Goal: Find contact information: Find contact information

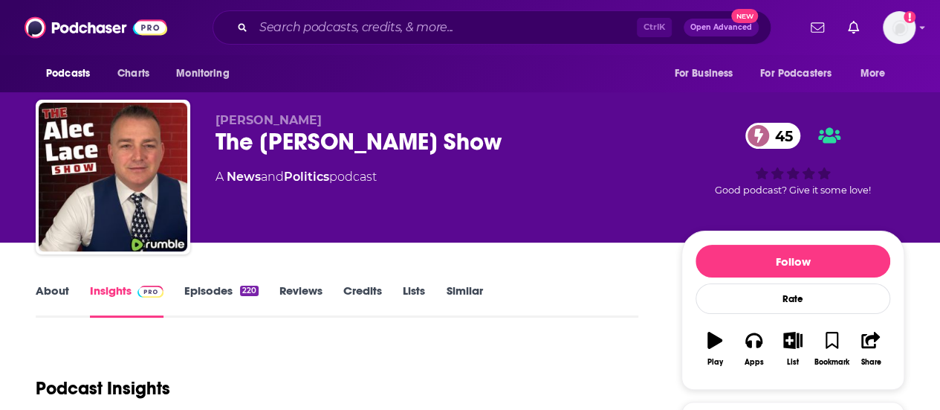
click at [300, 25] on input "Search podcasts, credits, & more..." at bounding box center [445, 28] width 384 height 24
type input "Dispatch from the Zombie Apocalypse"
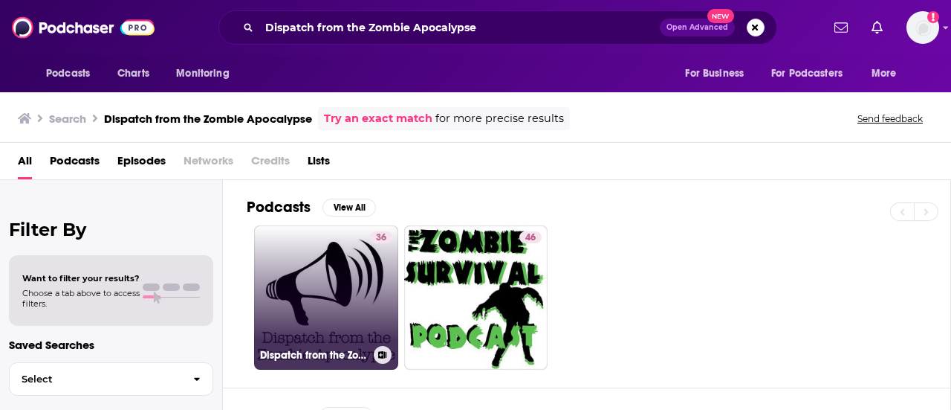
click at [343, 311] on link "36 Dispatch from the Zombie Apocalypse" at bounding box center [326, 297] width 144 height 144
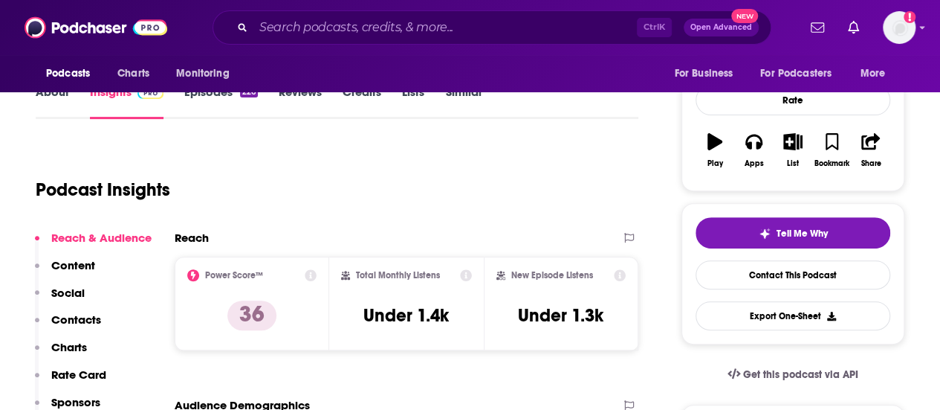
scroll to position [204, 0]
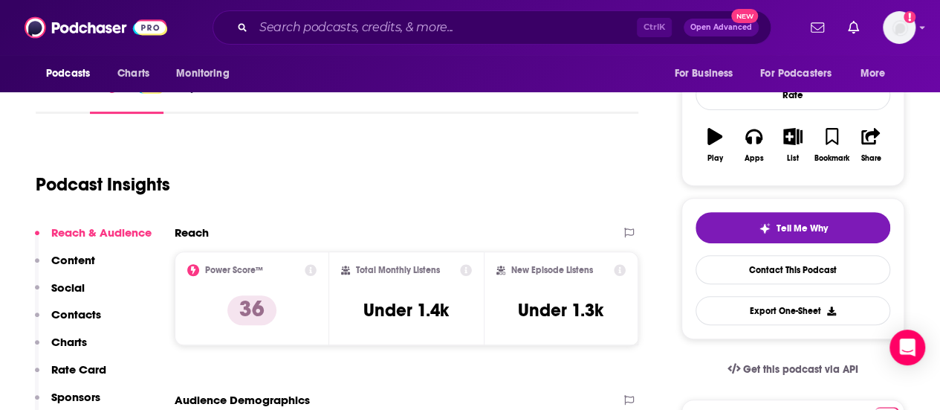
click at [465, 10] on div "Ctrl K Open Advanced New" at bounding box center [492, 27] width 559 height 34
click at [468, 19] on input "Search podcasts, credits, & more..." at bounding box center [445, 28] width 384 height 24
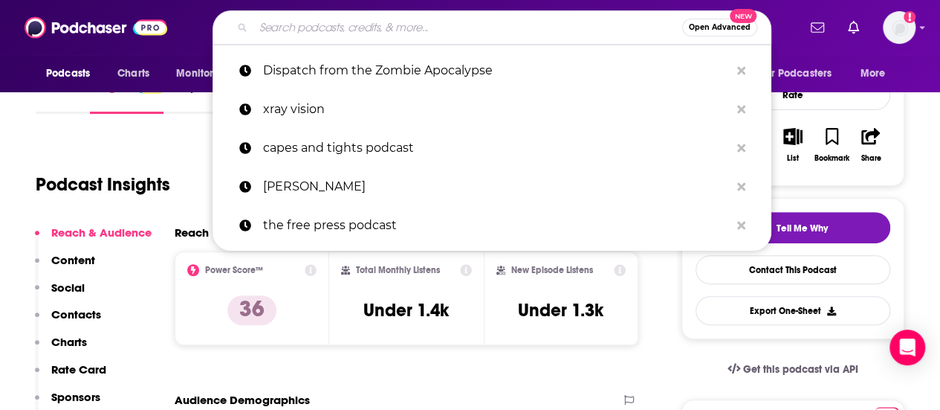
paste input "rooks and Liars"
type input "rooks and Liars"
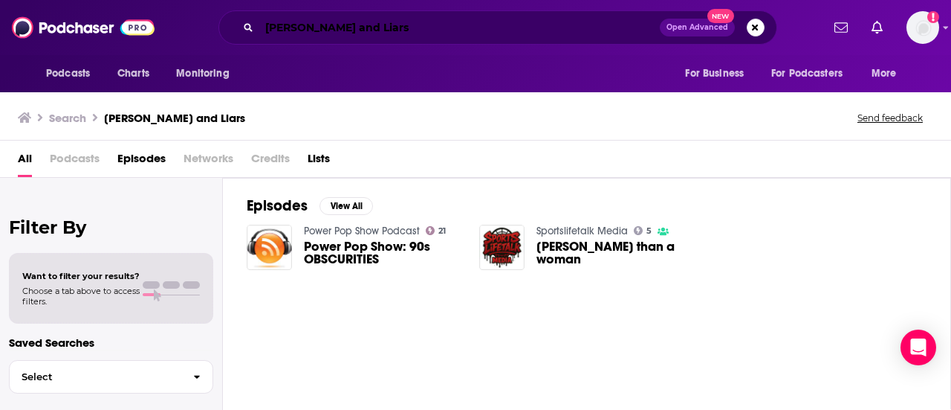
click at [266, 29] on input "rooks and Liars" at bounding box center [459, 28] width 401 height 24
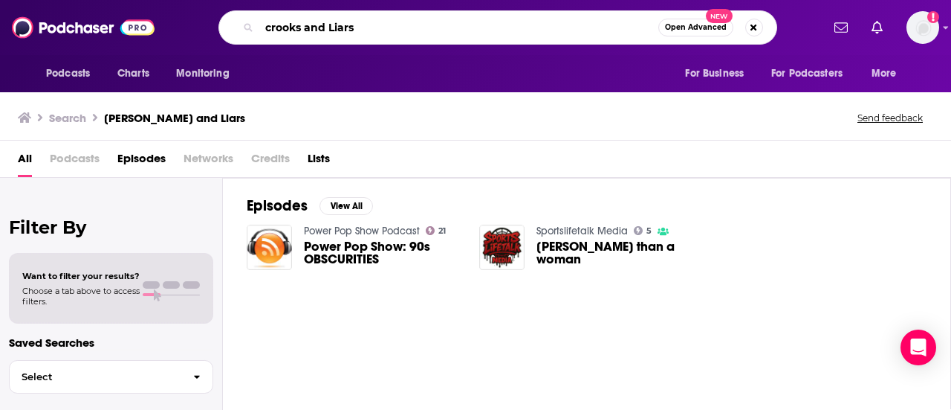
type input "crooks and Liars"
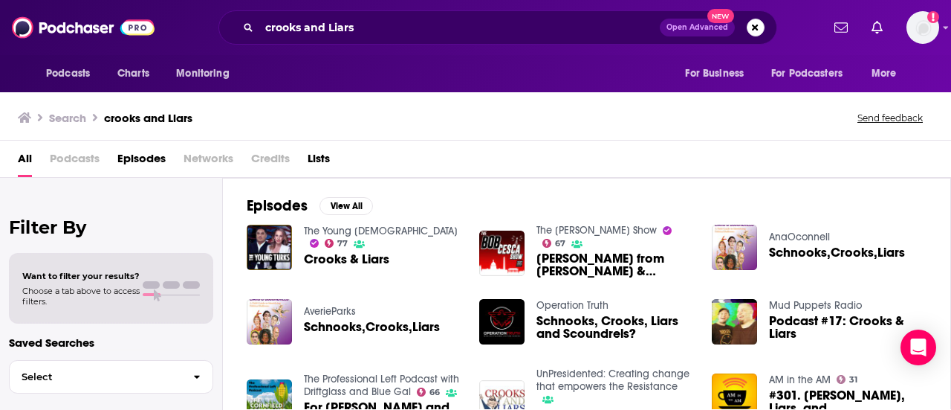
click at [352, 253] on span "Crooks & Liars" at bounding box center [346, 259] width 85 height 13
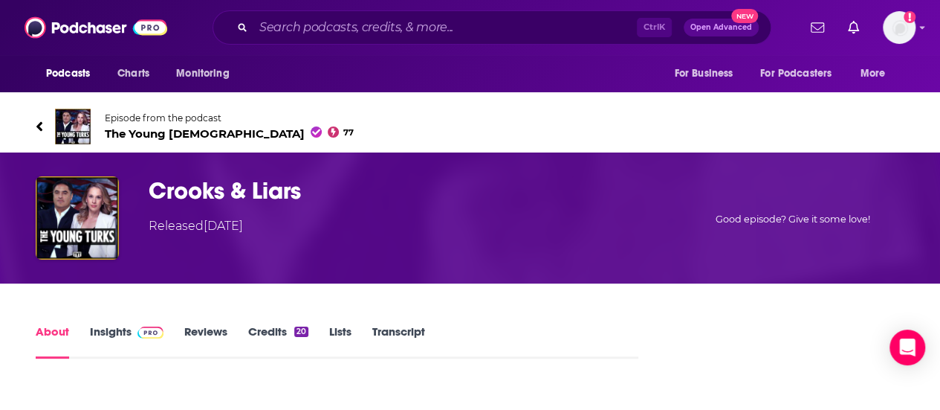
click at [352, 246] on div "Crooks & Liars Released Friday, 16th September 2022 Good episode? Give it some …" at bounding box center [470, 217] width 869 height 83
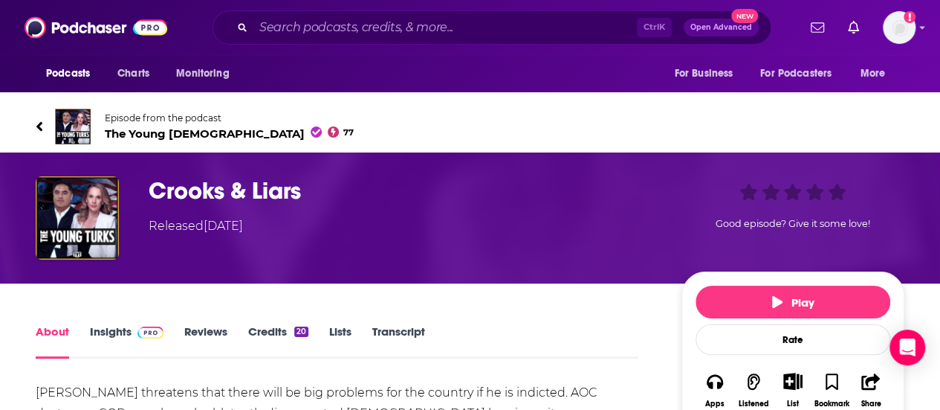
click at [357, 16] on div "Ctrl K Open Advanced New" at bounding box center [492, 27] width 559 height 34
click at [374, 23] on input "Search podcasts, credits, & more..." at bounding box center [445, 28] width 384 height 24
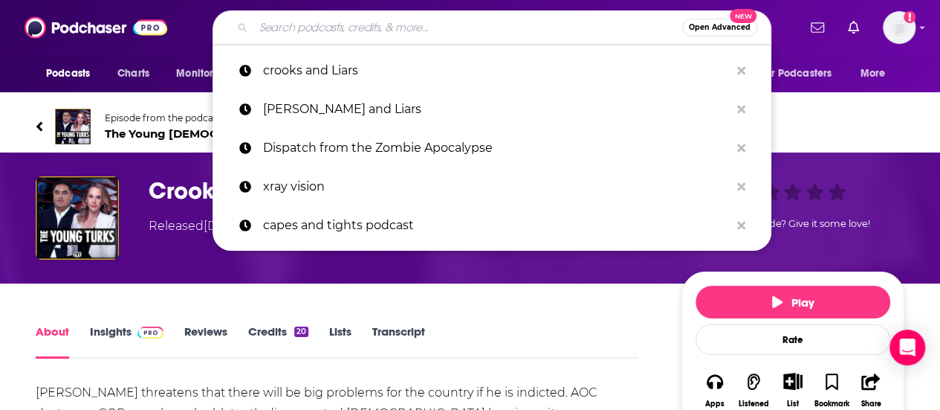
type input "v"
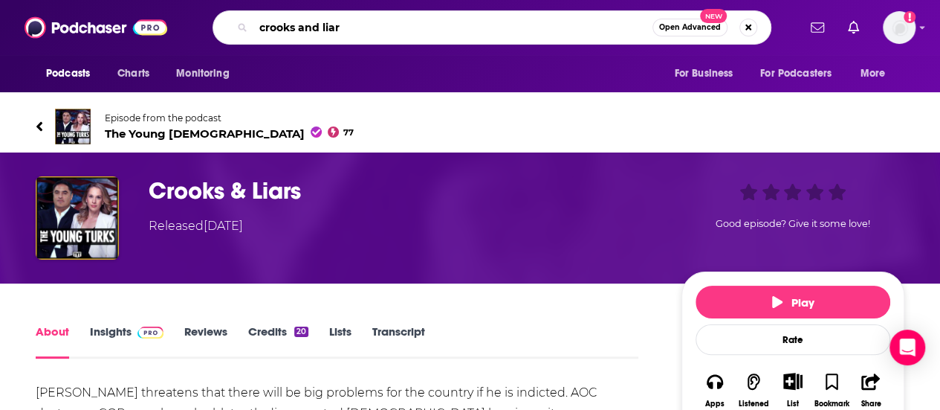
type input "crooks and liars"
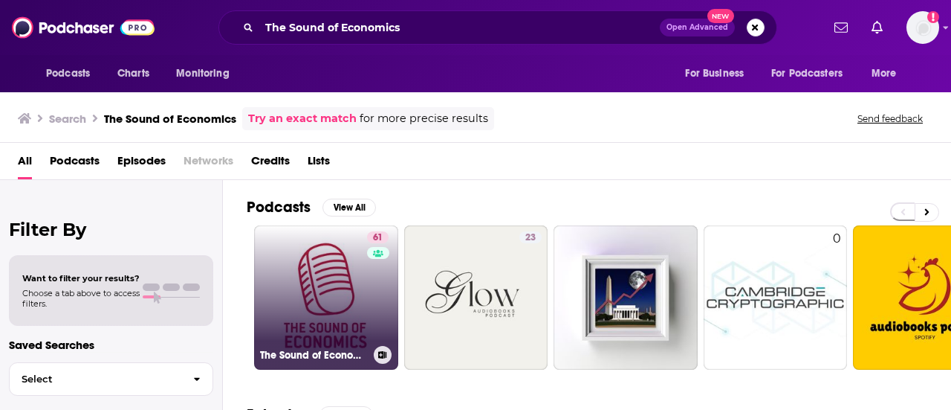
click at [349, 302] on link "61 The Sound of Economics" at bounding box center [326, 297] width 144 height 144
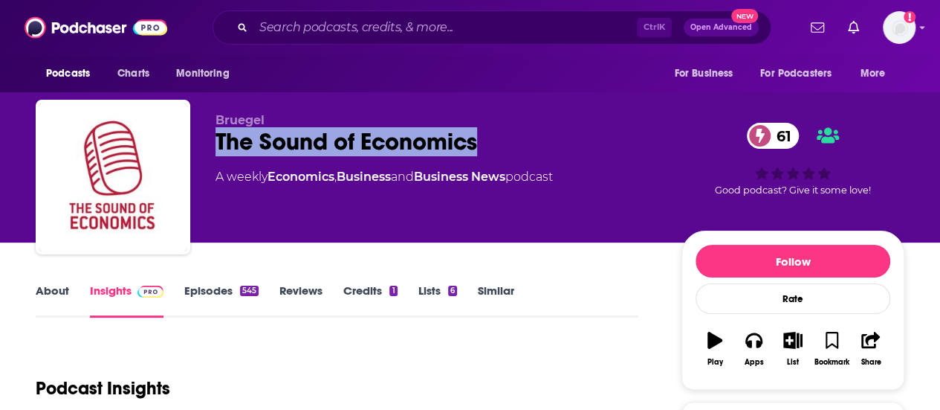
drag, startPoint x: 492, startPoint y: 146, endPoint x: 215, endPoint y: 137, distance: 277.4
click at [215, 137] on div "Bruegel The Sound of Economics 61 A weekly Economics , Business and Business Ne…" at bounding box center [470, 180] width 869 height 161
copy h2 "The Sound of Economics"
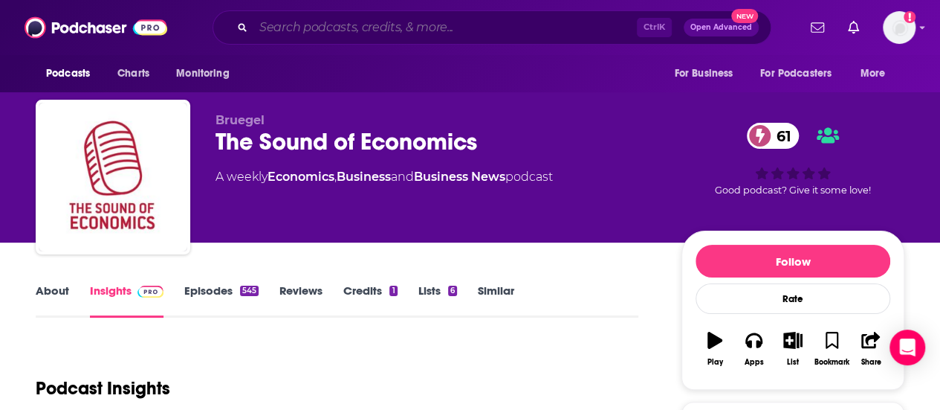
click at [313, 22] on input "Search podcasts, credits, & more..." at bounding box center [445, 28] width 384 height 24
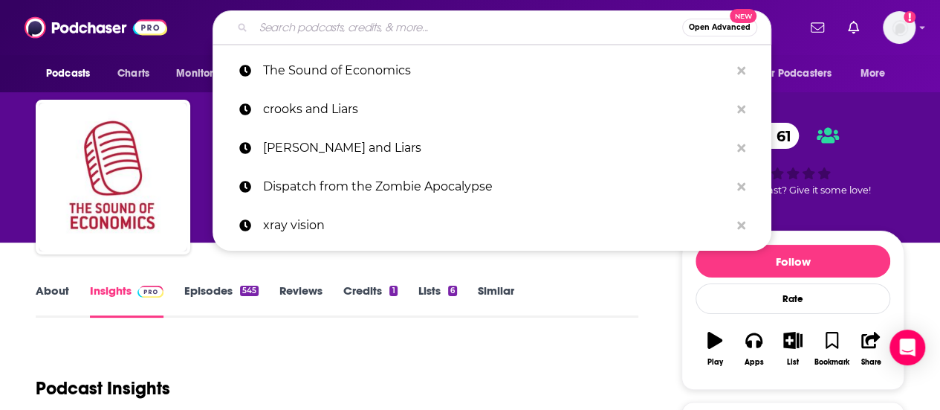
paste input "IMF Podcasts"
type input "IMF Podcasts"
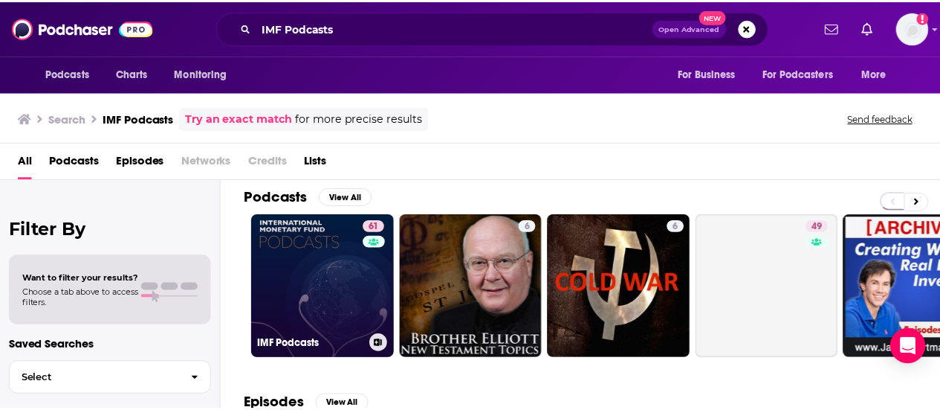
scroll to position [10, 0]
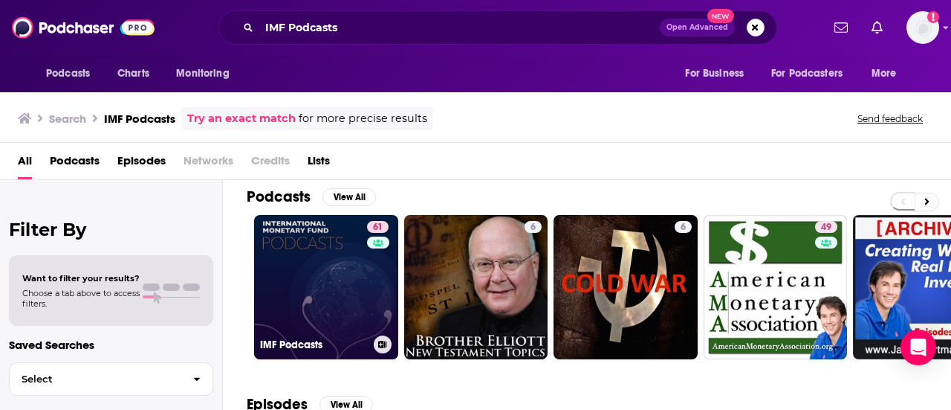
click at [319, 247] on link "61 IMF Podcasts" at bounding box center [326, 287] width 144 height 144
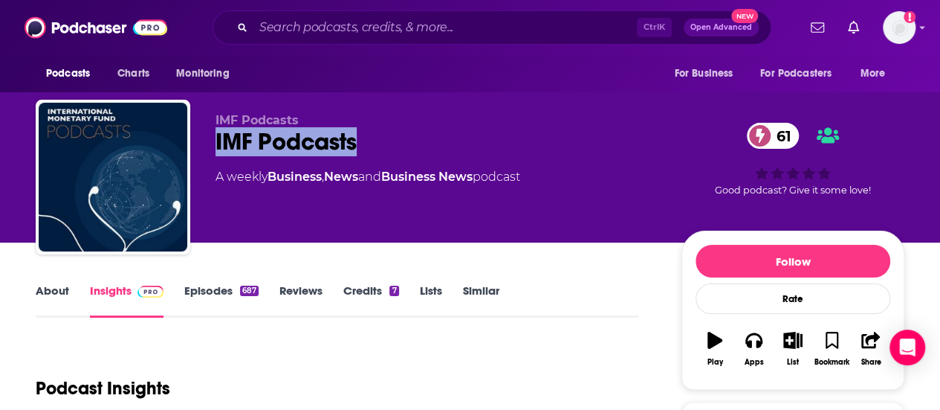
drag, startPoint x: 367, startPoint y: 141, endPoint x: 200, endPoint y: 147, distance: 167.4
click at [200, 147] on div "IMF Podcasts IMF Podcasts 61 A weekly Business , News and Business News podcast…" at bounding box center [470, 180] width 869 height 161
copy h2 "IMF Podcasts"
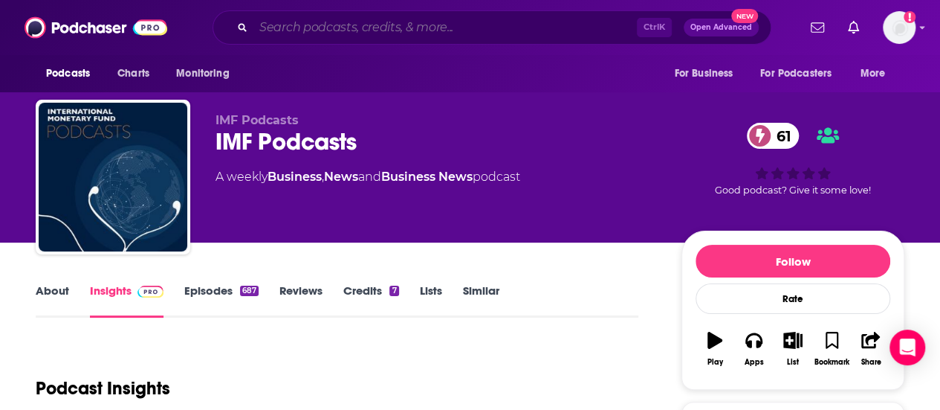
click at [340, 25] on input "Search podcasts, credits, & more..." at bounding box center [445, 28] width 384 height 24
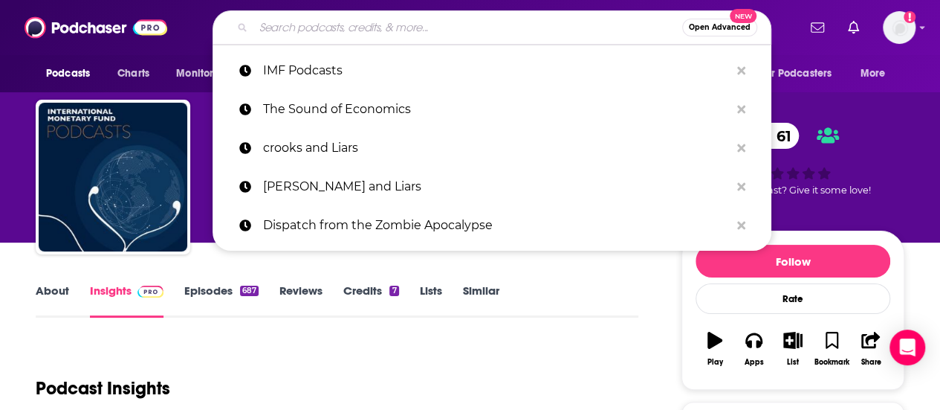
paste input "EconTalk"
type input "EconTalk"
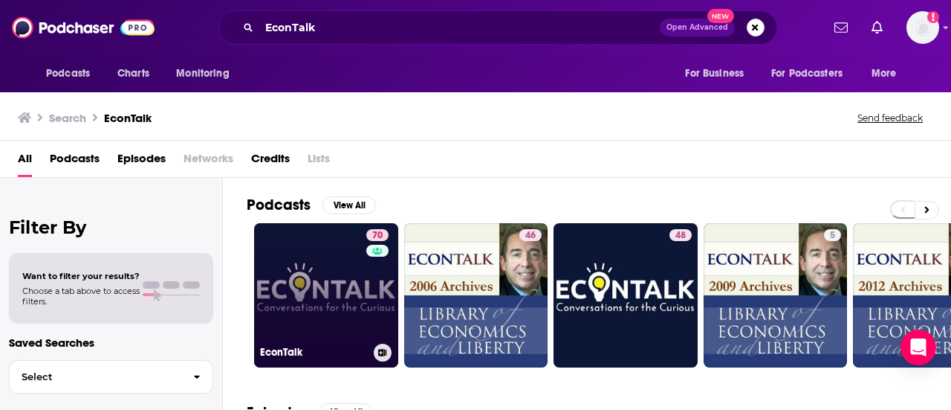
click at [297, 294] on link "70 EconTalk" at bounding box center [326, 295] width 144 height 144
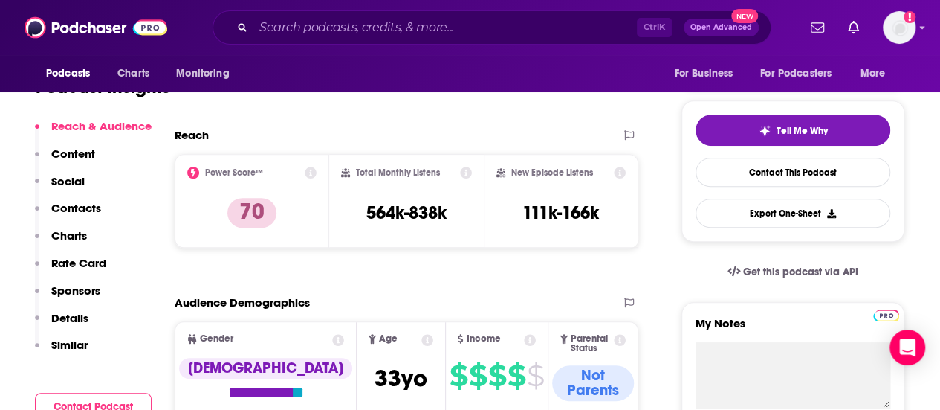
scroll to position [302, 0]
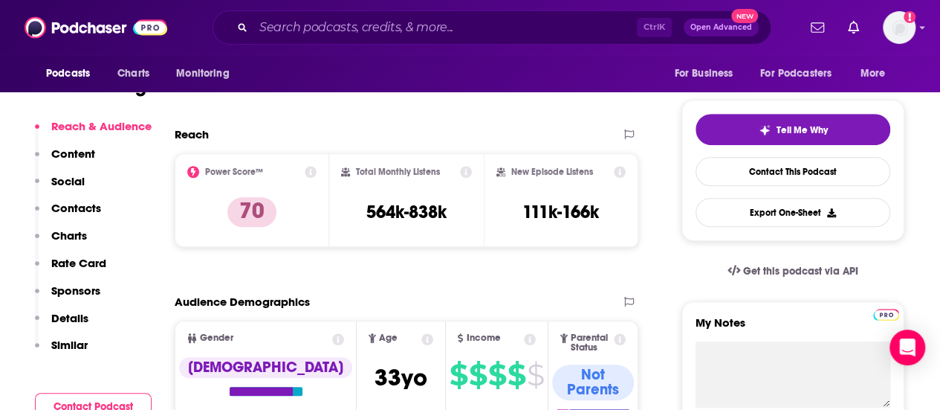
click at [352, 39] on div "Ctrl K Open Advanced New" at bounding box center [492, 27] width 559 height 34
click at [331, 26] on input "Search podcasts, credits, & more..." at bounding box center [445, 28] width 384 height 24
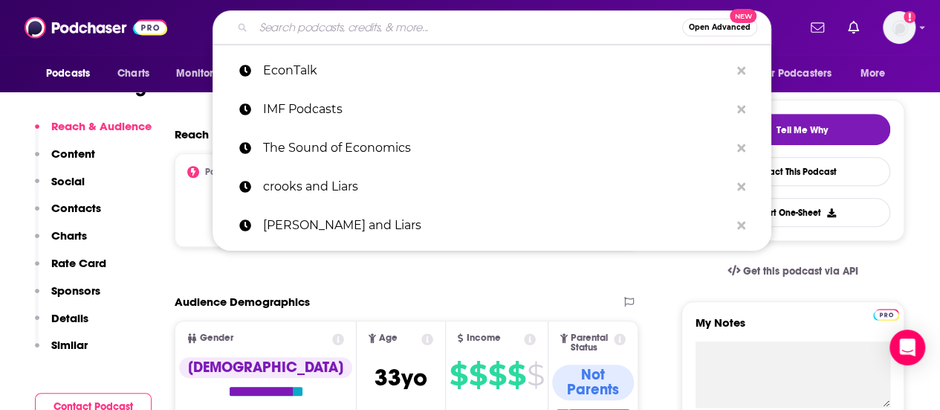
paste input "The Humanist Report"
type input "The Humanist Report"
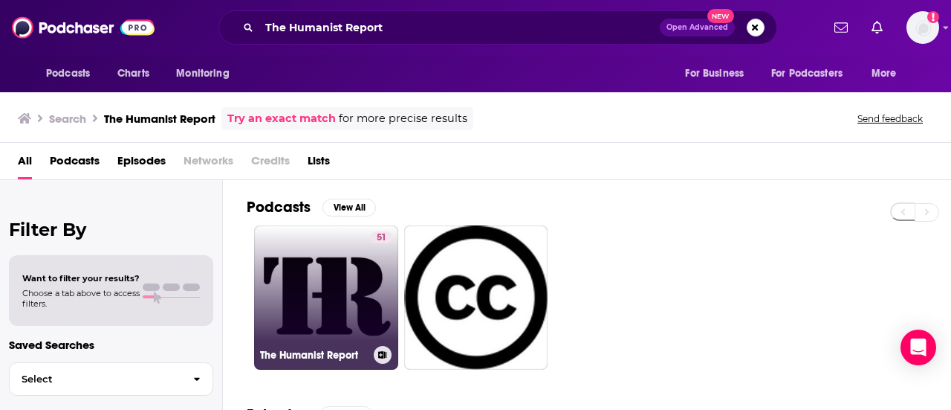
click at [320, 276] on link "51 The Humanist Report" at bounding box center [326, 297] width 144 height 144
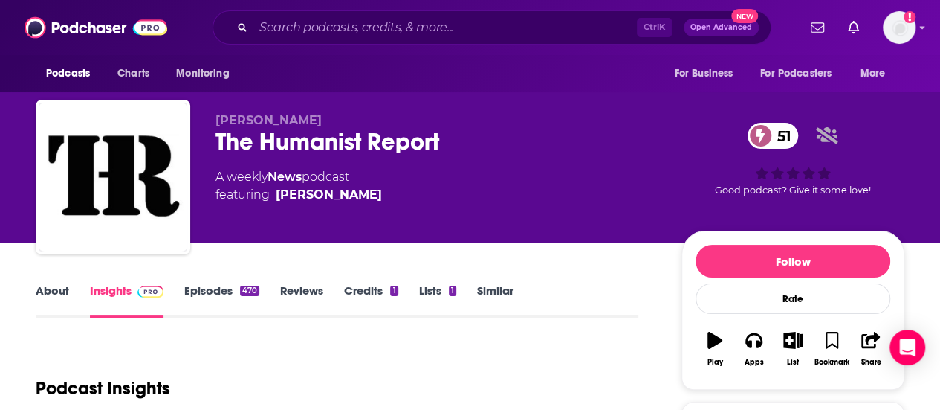
click at [58, 294] on link "About" at bounding box center [52, 300] width 33 height 34
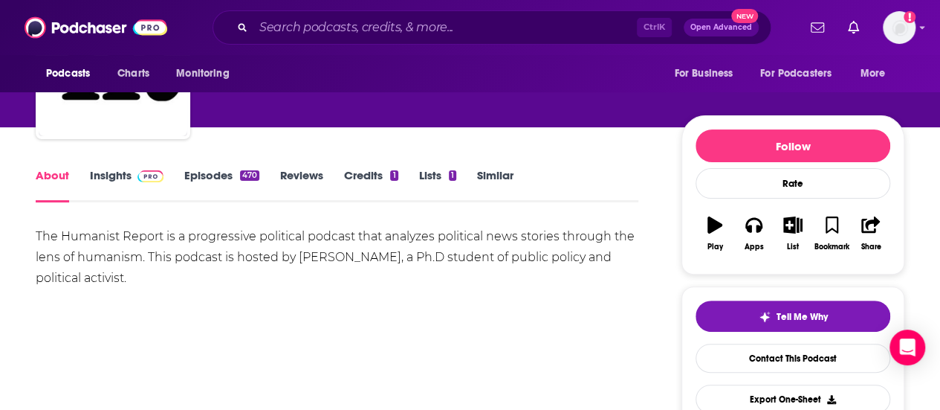
scroll to position [146, 0]
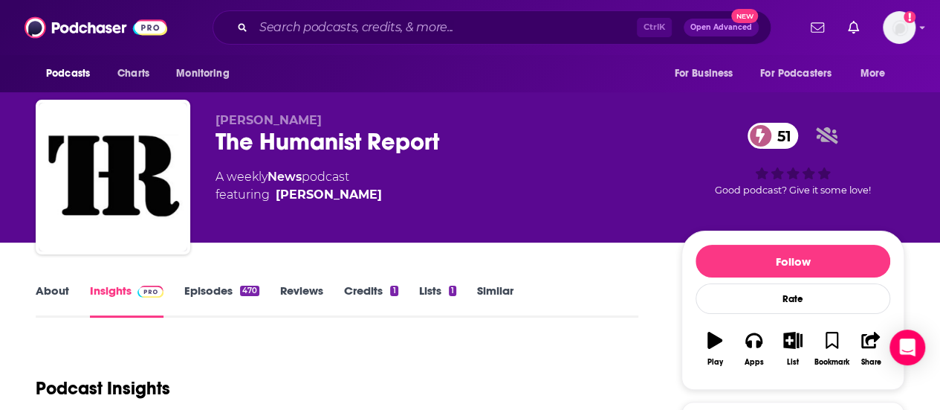
scroll to position [88, 0]
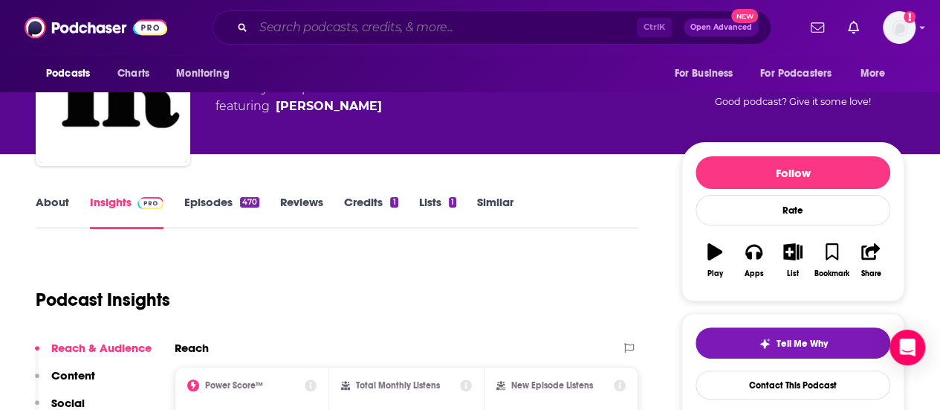
click at [321, 19] on input "Search podcasts, credits, & more..." at bounding box center [445, 28] width 384 height 24
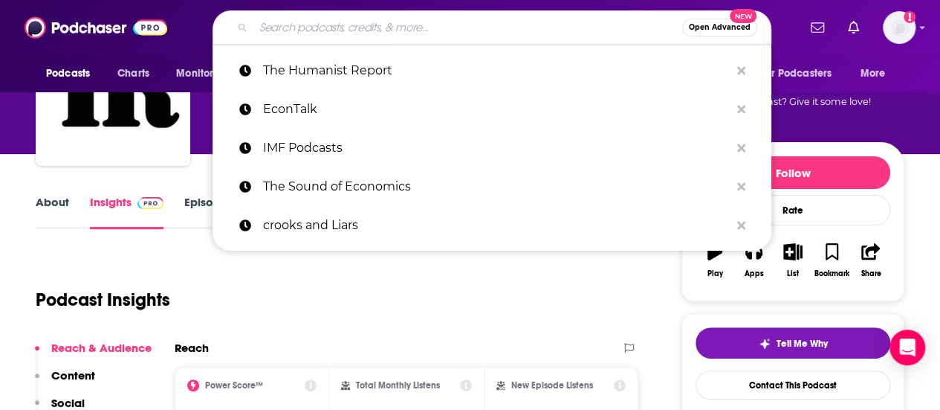
paste input "Sound of Economics"
type input "Sound of Economics"
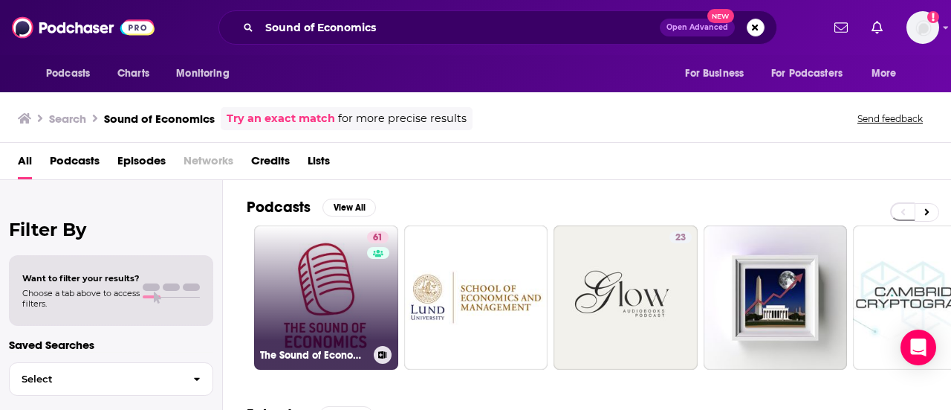
click at [309, 305] on link "61 The Sound of Economics" at bounding box center [326, 297] width 144 height 144
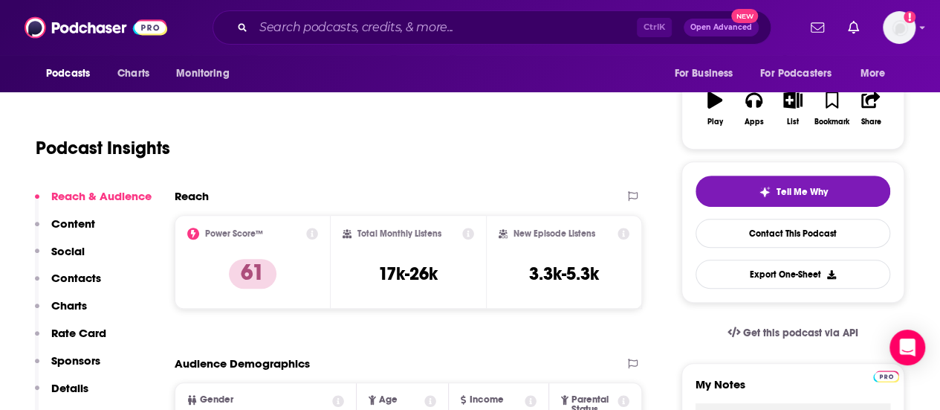
scroll to position [241, 0]
click at [68, 282] on p "Contacts" at bounding box center [76, 277] width 50 height 14
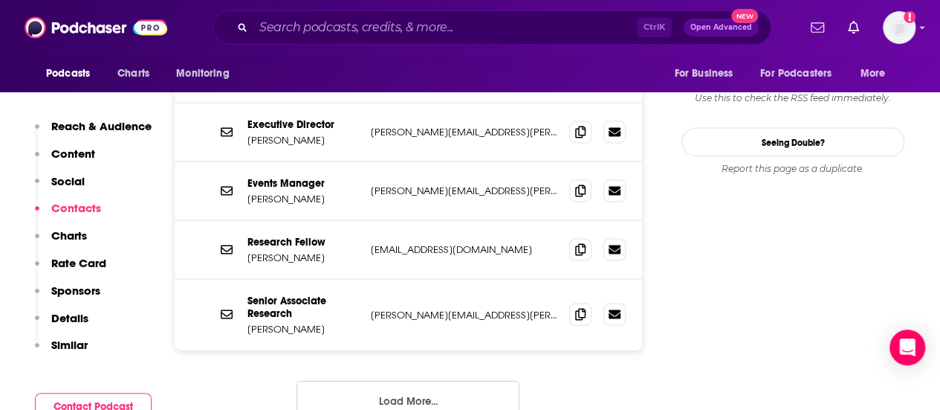
scroll to position [1452, 0]
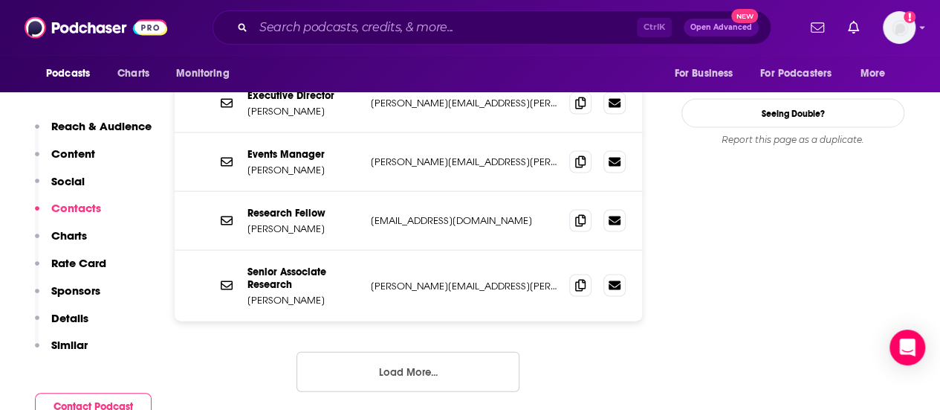
click at [422, 352] on button "Load More..." at bounding box center [408, 372] width 223 height 40
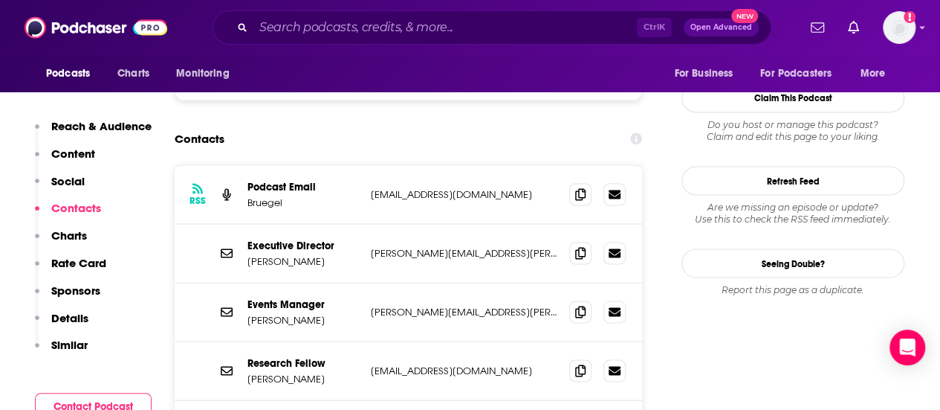
scroll to position [1300, 0]
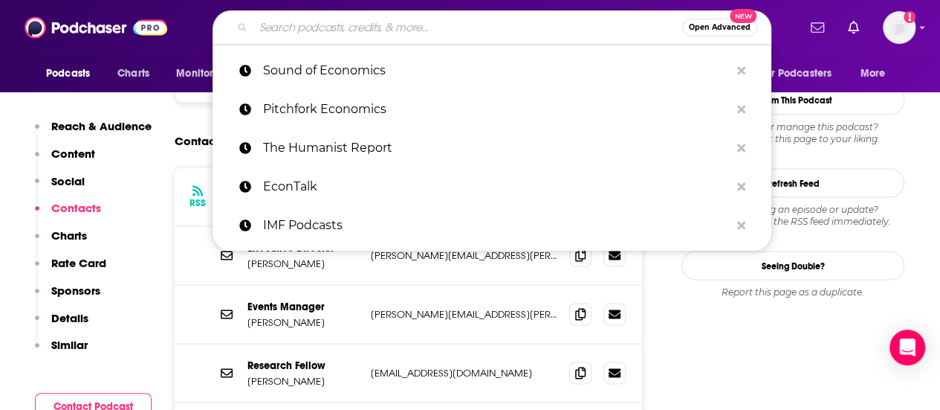
click at [318, 20] on input "Search podcasts, credits, & more..." at bounding box center [467, 28] width 429 height 24
paste input "EconTalk"
type input "EconTalk"
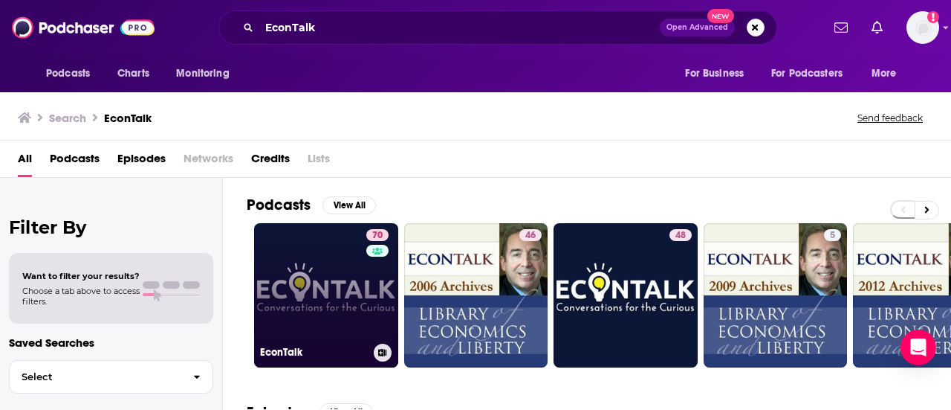
click at [349, 256] on link "70 EconTalk" at bounding box center [326, 295] width 144 height 144
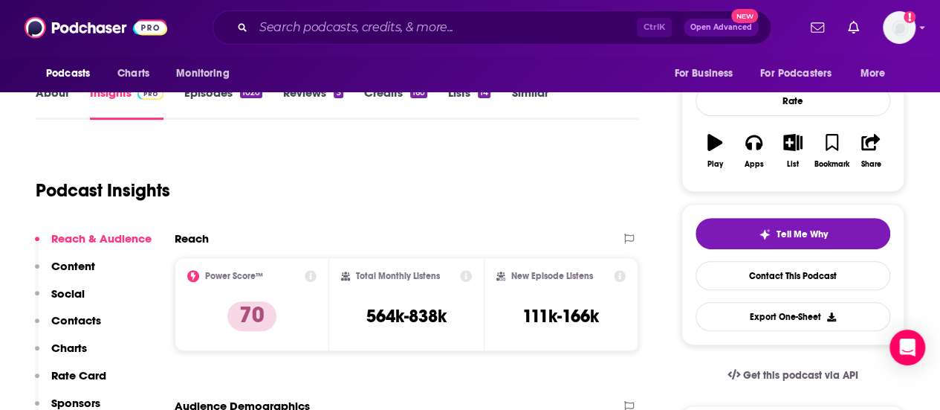
scroll to position [236, 0]
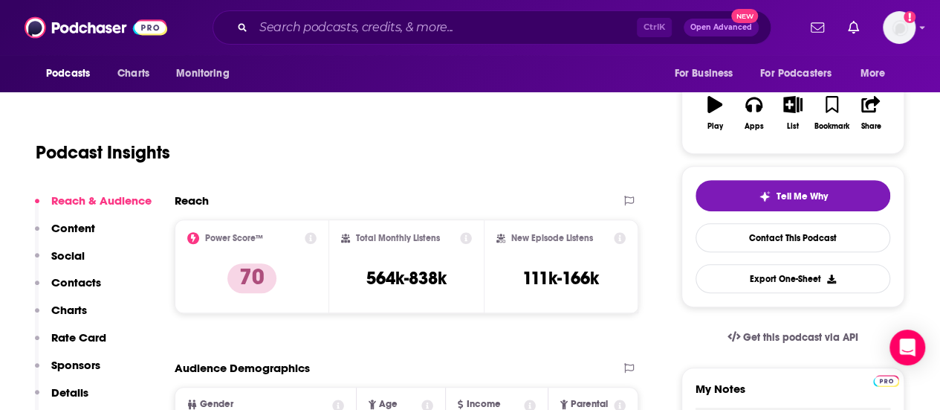
click at [64, 280] on p "Contacts" at bounding box center [76, 282] width 50 height 14
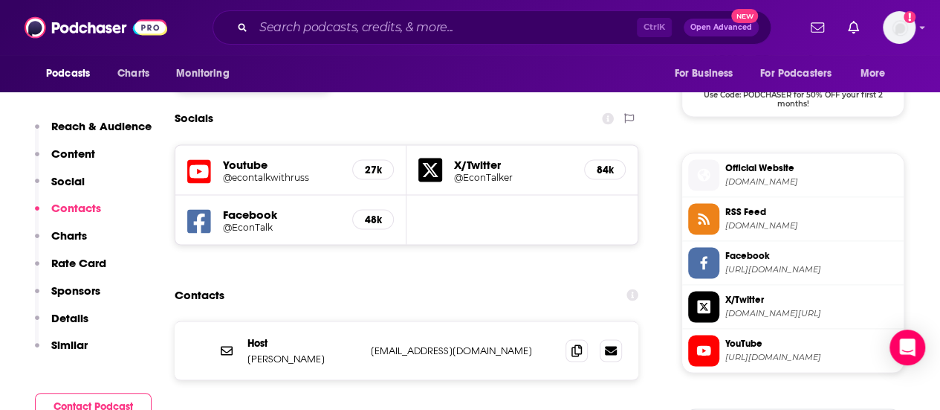
scroll to position [1258, 0]
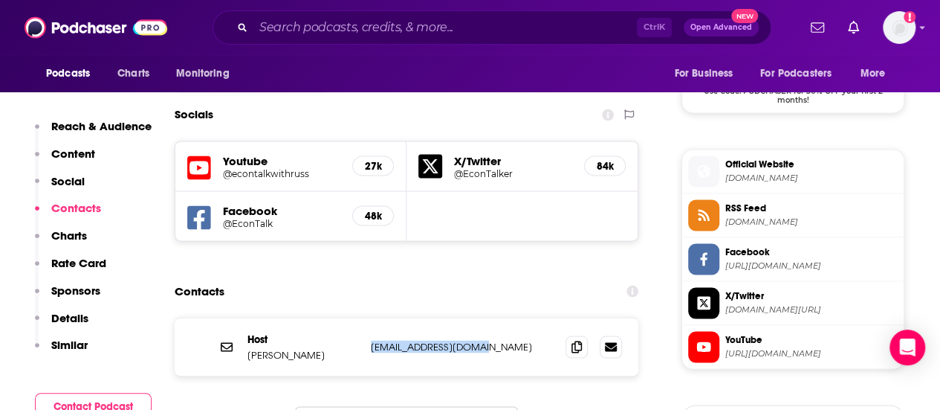
drag, startPoint x: 481, startPoint y: 278, endPoint x: 367, endPoint y: 279, distance: 113.7
click at [367, 317] on div "Host Russ Roberts russroberts@gmail.com russroberts@gmail.com" at bounding box center [407, 346] width 464 height 58
copy p "russroberts@gmail.com"
click at [287, 13] on div "Ctrl K Open Advanced New" at bounding box center [492, 27] width 559 height 34
click at [303, 29] on input "Search podcasts, credits, & more..." at bounding box center [445, 28] width 384 height 24
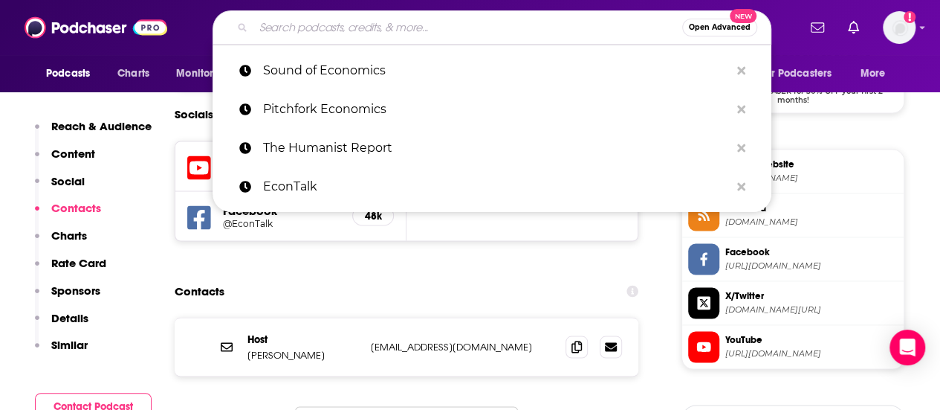
paste input "IMF Podcasts"
type input "IMF Podcasts"
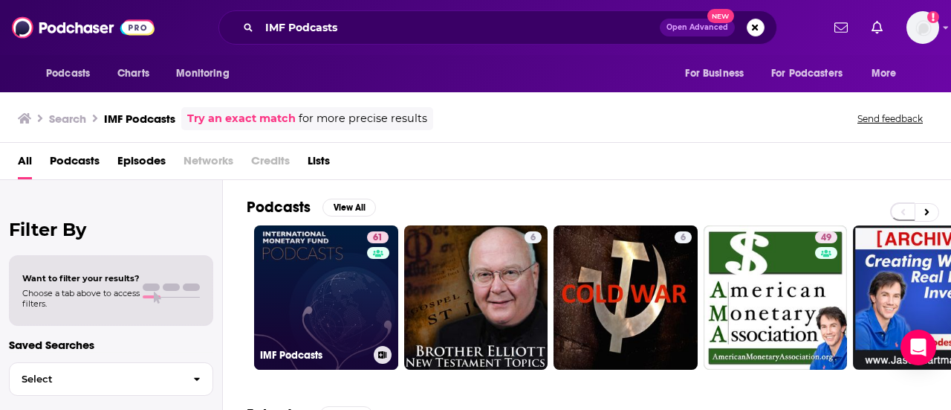
click at [354, 262] on link "61 IMF Podcasts" at bounding box center [326, 297] width 144 height 144
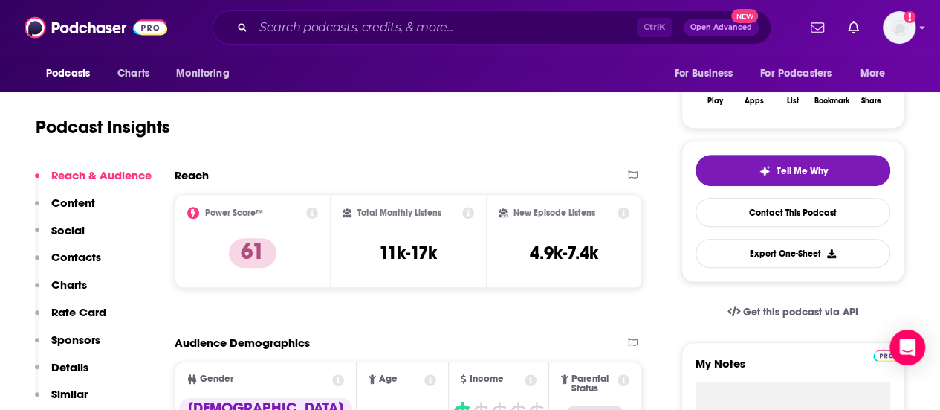
click at [74, 256] on p "Contacts" at bounding box center [76, 257] width 50 height 14
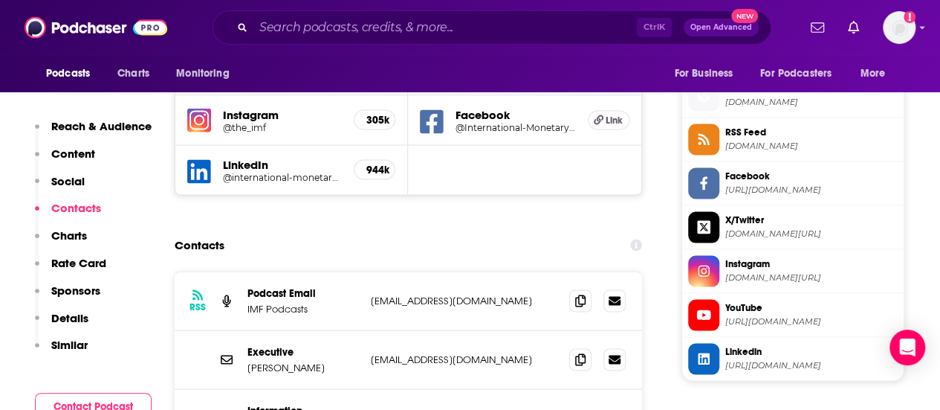
scroll to position [1325, 0]
drag, startPoint x: 465, startPoint y: 260, endPoint x: 365, endPoint y: 251, distance: 100.8
click at [365, 271] on div "RSS Podcast Email IMF Podcasts bedwards2@imf.org bedwards2@imf.org" at bounding box center [409, 300] width 468 height 59
drag, startPoint x: 324, startPoint y: 323, endPoint x: 244, endPoint y: 322, distance: 80.3
click at [244, 329] on div "Executive Karla Chaman kchaman@imf.org kchaman@imf.org" at bounding box center [409, 358] width 468 height 59
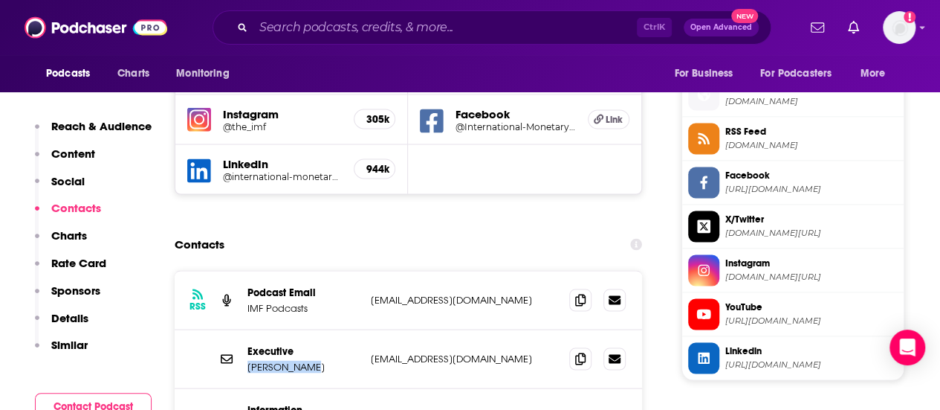
copy p "Karla Chaman"
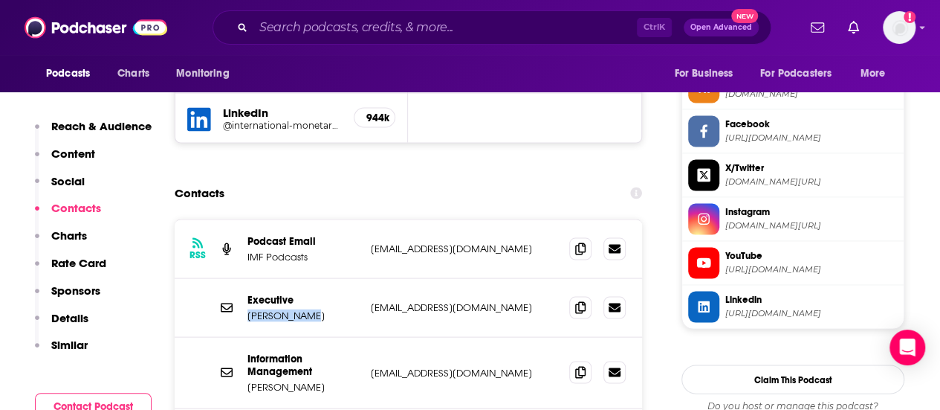
scroll to position [1376, 0]
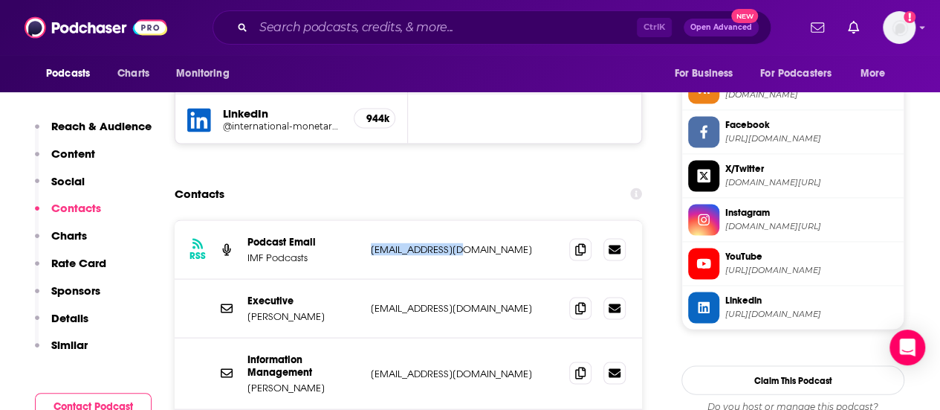
drag, startPoint x: 463, startPoint y: 213, endPoint x: 368, endPoint y: 210, distance: 95.2
click at [368, 220] on div "RSS Podcast Email IMF Podcasts bedwards2@imf.org bedwards2@imf.org" at bounding box center [409, 249] width 468 height 59
copy p "bedwards2@imf.org"
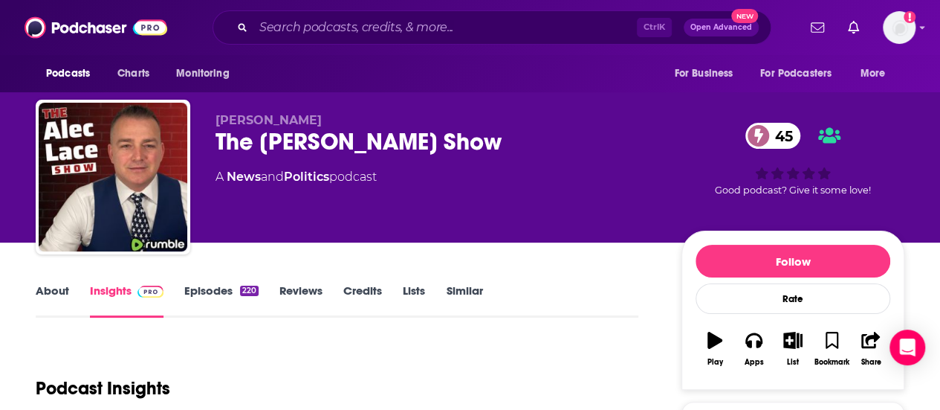
click at [294, 16] on div "Ctrl K Open Advanced New" at bounding box center [492, 27] width 559 height 34
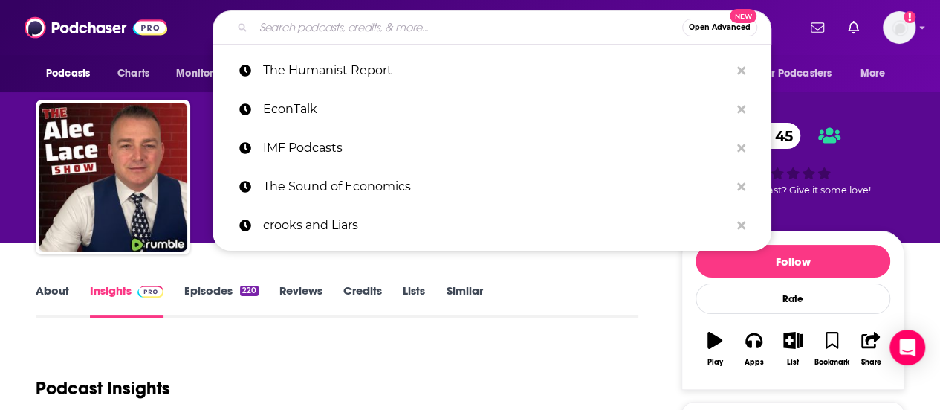
click at [311, 29] on input "Search podcasts, credits, & more..." at bounding box center [467, 28] width 429 height 24
paste input "Pitchfork Economics"
type input "Pitchfork Economics"
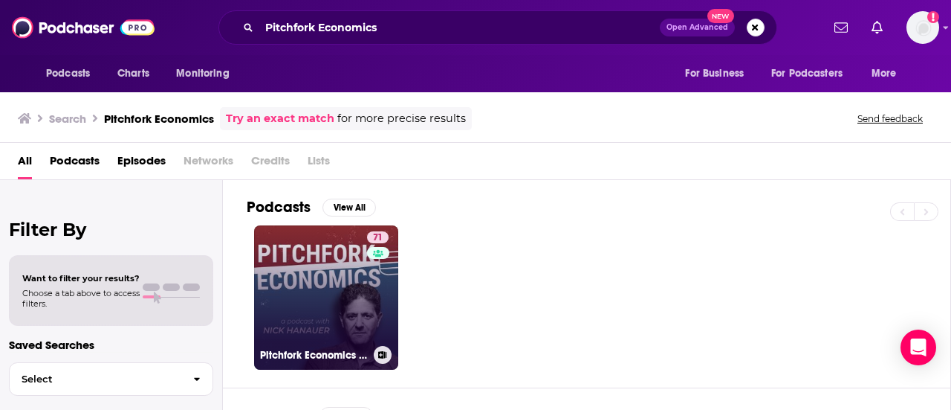
click at [299, 313] on link "71 Pitchfork Economics with Nick Hanauer" at bounding box center [326, 297] width 144 height 144
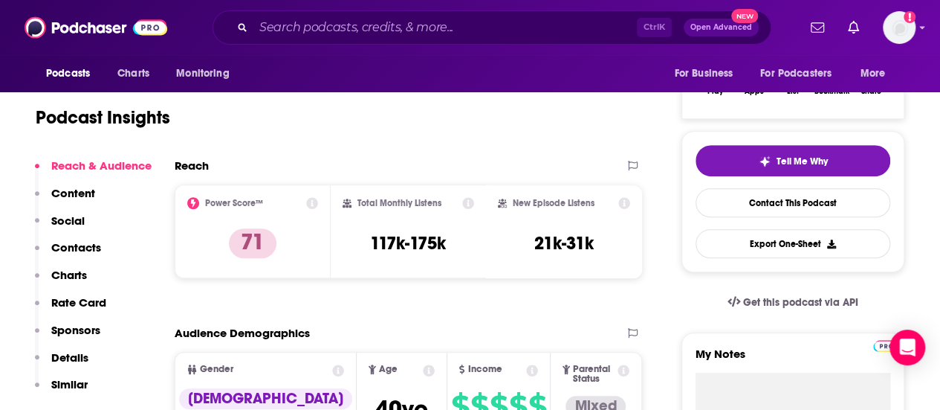
scroll to position [267, 0]
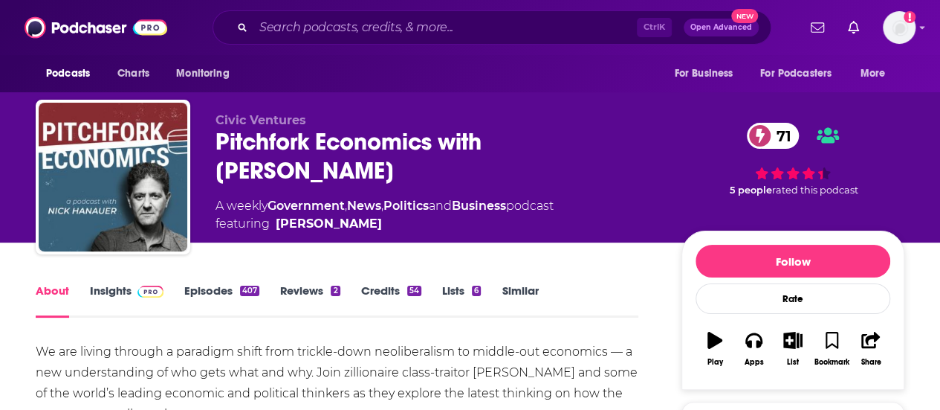
click at [106, 292] on link "Insights" at bounding box center [127, 300] width 74 height 34
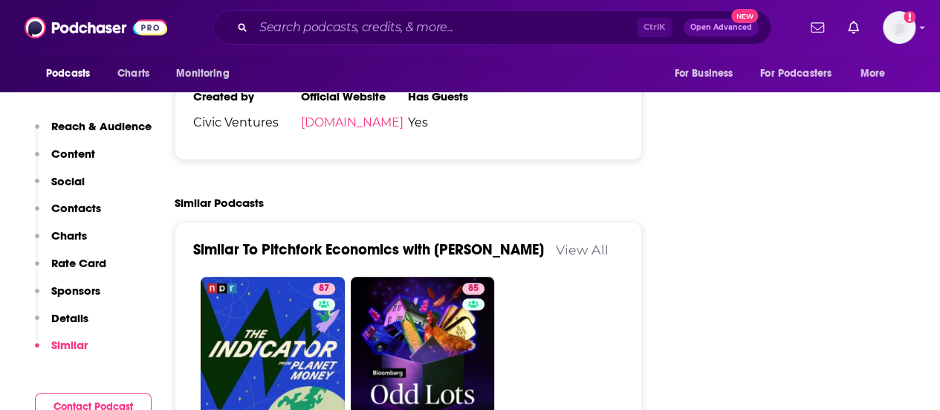
click at [83, 214] on p "Contacts" at bounding box center [76, 208] width 50 height 14
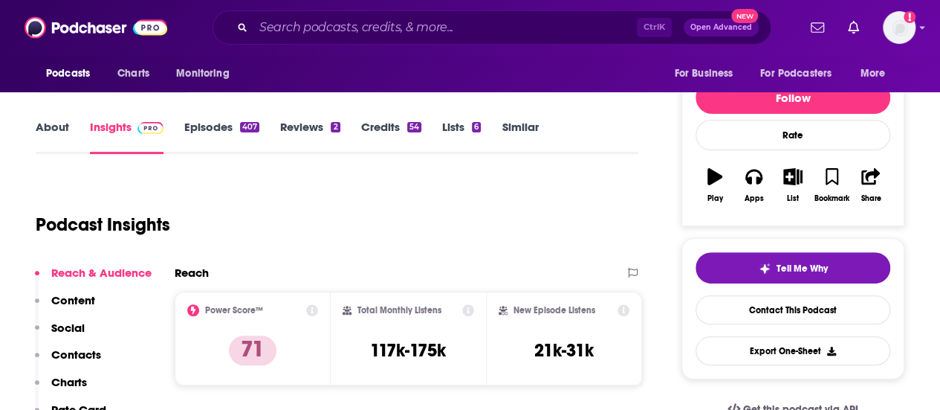
scroll to position [128, 0]
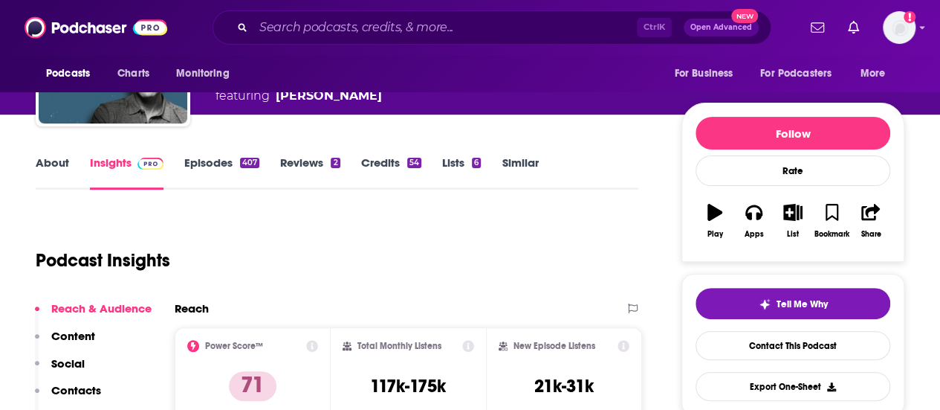
click at [63, 388] on p "Contacts" at bounding box center [76, 390] width 50 height 14
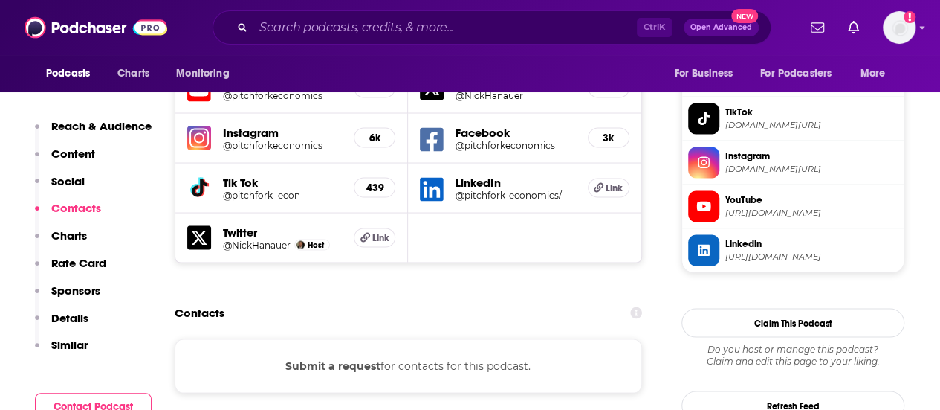
scroll to position [1342, 0]
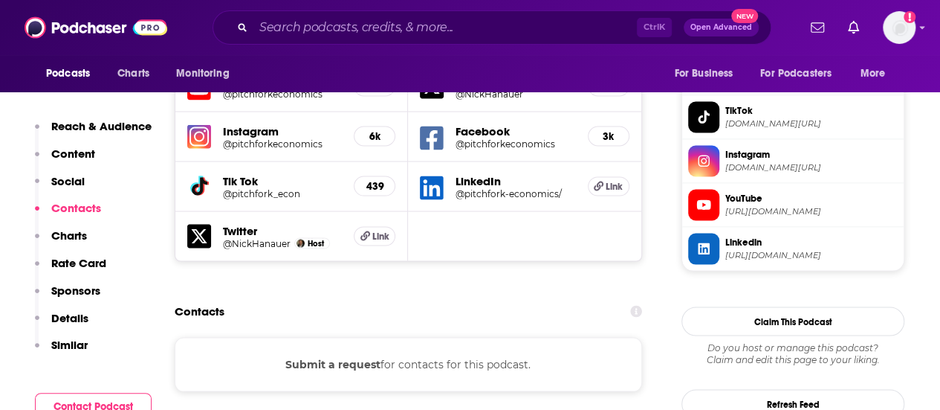
click at [443, 337] on div "Submit a request for contacts for this podcast." at bounding box center [409, 364] width 468 height 54
click at [357, 355] on button "Submit a request" at bounding box center [332, 363] width 95 height 16
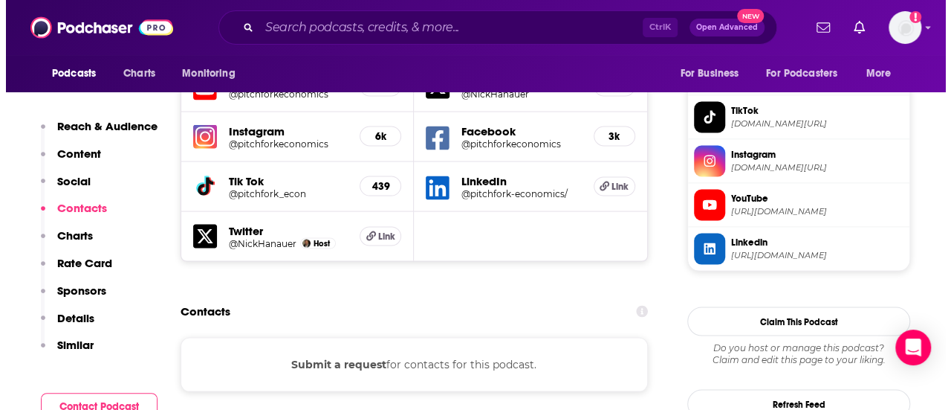
scroll to position [0, 0]
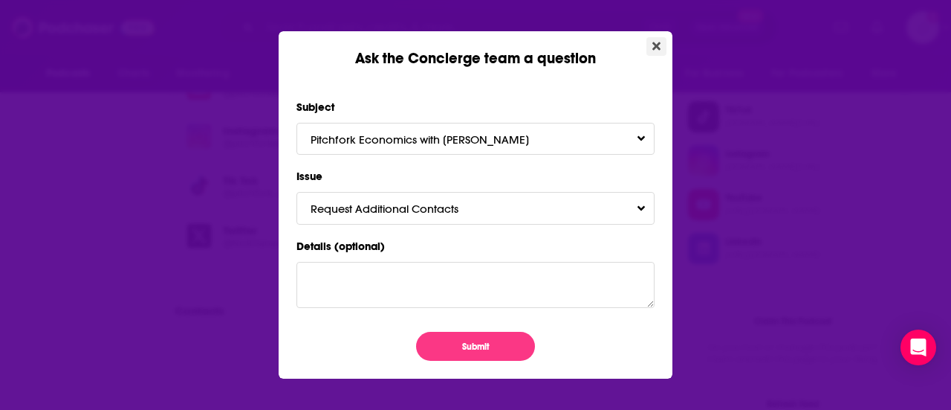
click at [653, 50] on icon "Close" at bounding box center [657, 46] width 8 height 8
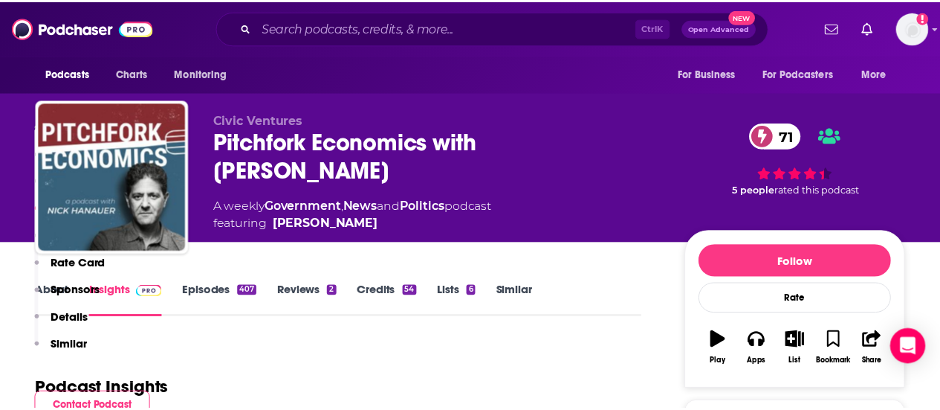
scroll to position [1342, 0]
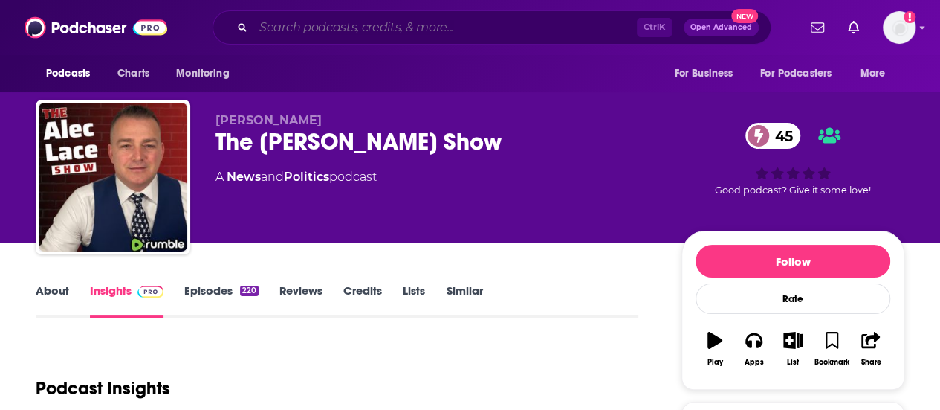
click at [322, 33] on input "Search podcasts, credits, & more..." at bounding box center [445, 28] width 384 height 24
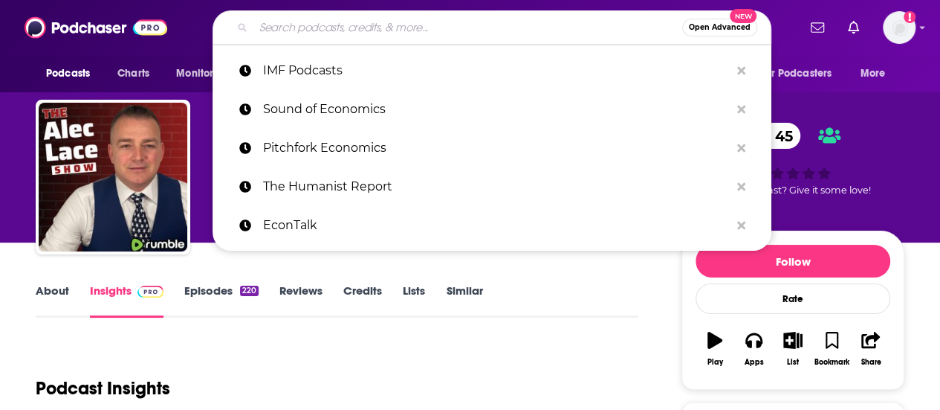
paste input "Red Scare Podcast"
type input "Red Scare Podcast"
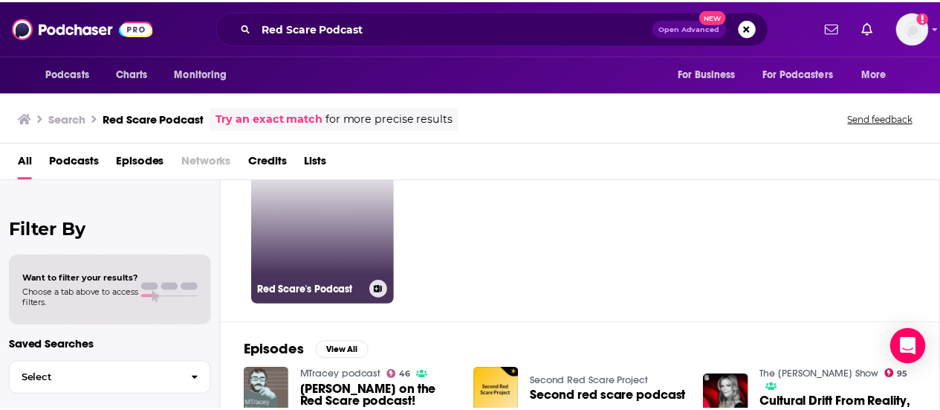
scroll to position [64, 0]
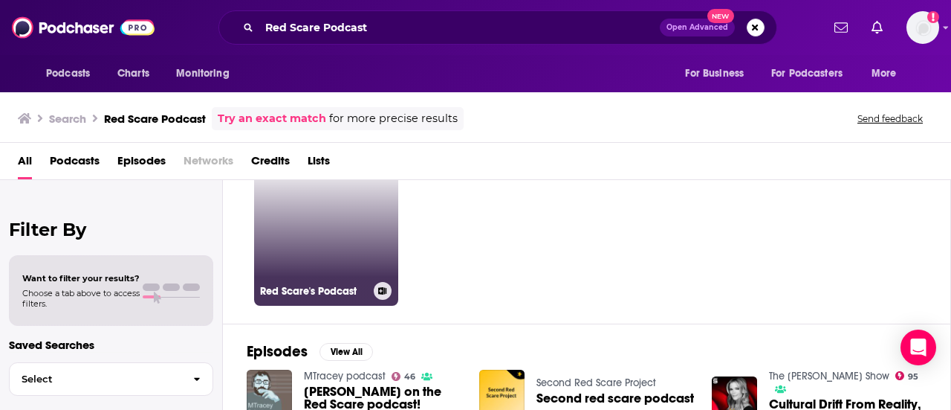
click at [297, 216] on link "7 Red Scare's Podcast" at bounding box center [326, 233] width 144 height 144
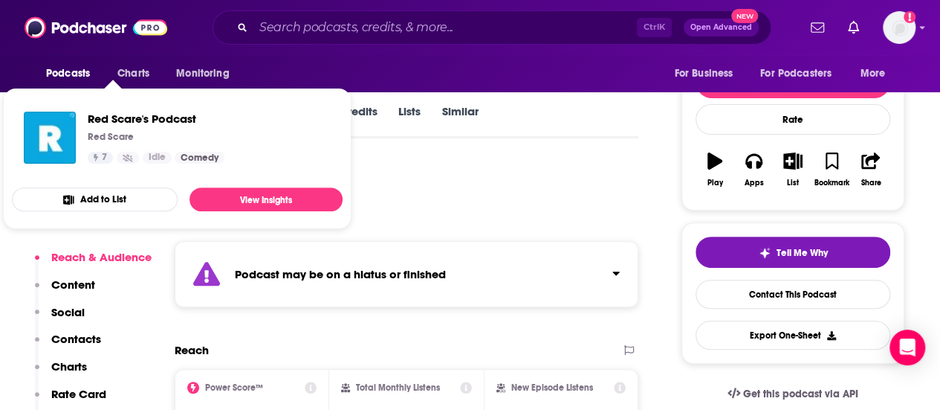
scroll to position [187, 0]
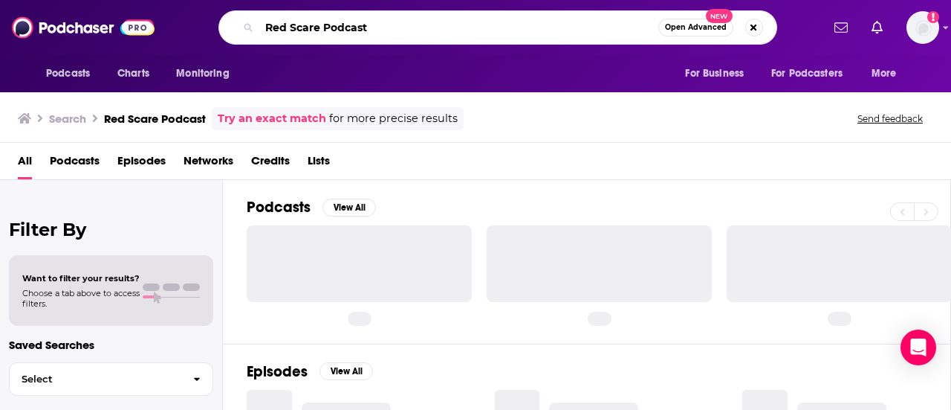
drag, startPoint x: 384, startPoint y: 22, endPoint x: 330, endPoint y: 22, distance: 54.3
click at [330, 22] on input "Red Scare Podcast" at bounding box center [458, 28] width 399 height 24
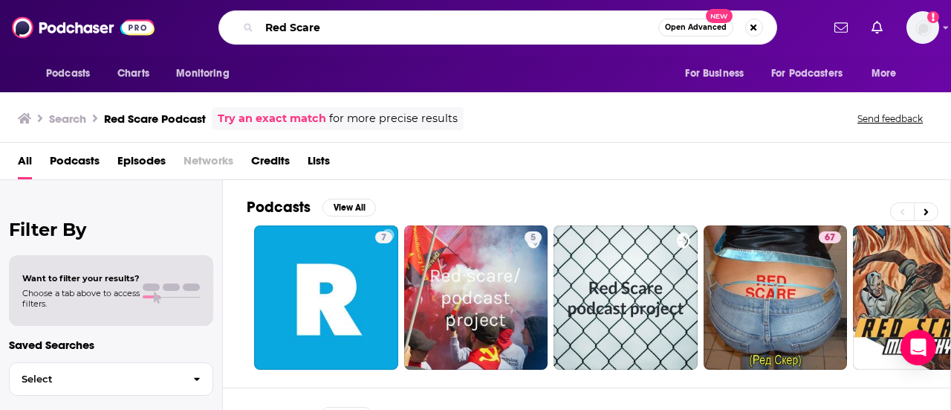
type input "Red Scare"
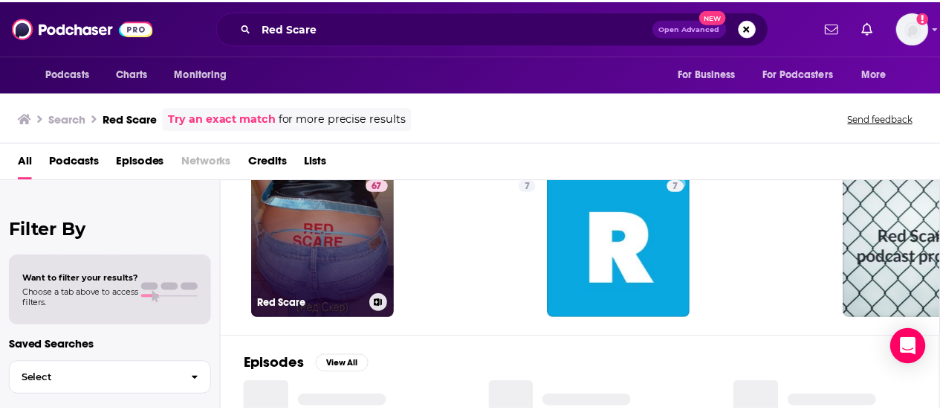
scroll to position [52, 0]
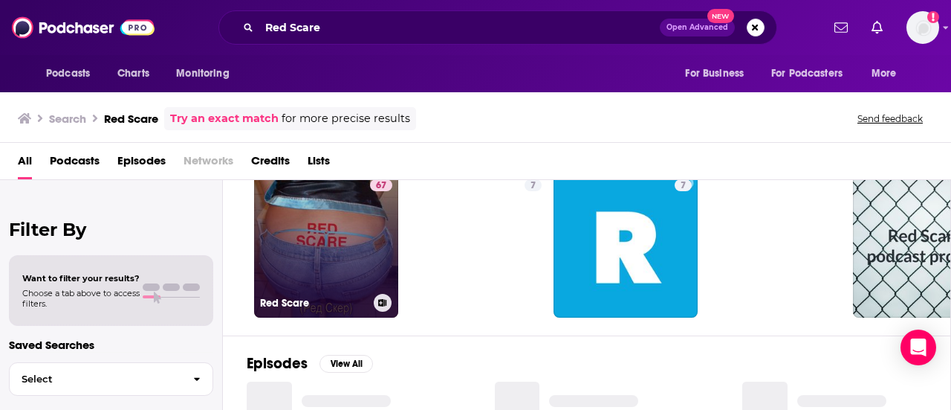
click at [311, 255] on link "67 Red Scare" at bounding box center [326, 245] width 144 height 144
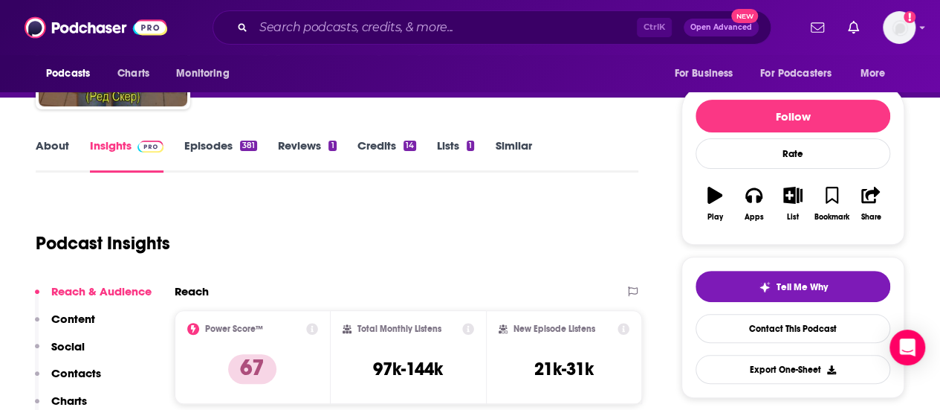
scroll to position [142, 0]
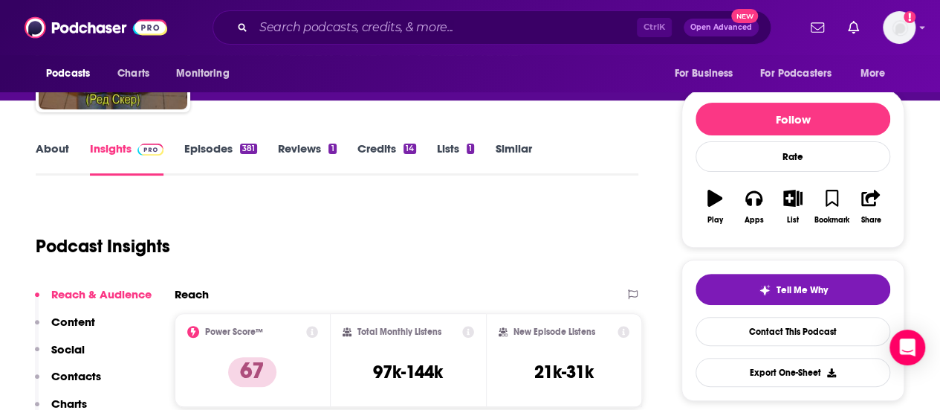
click at [40, 143] on link "About" at bounding box center [52, 158] width 33 height 34
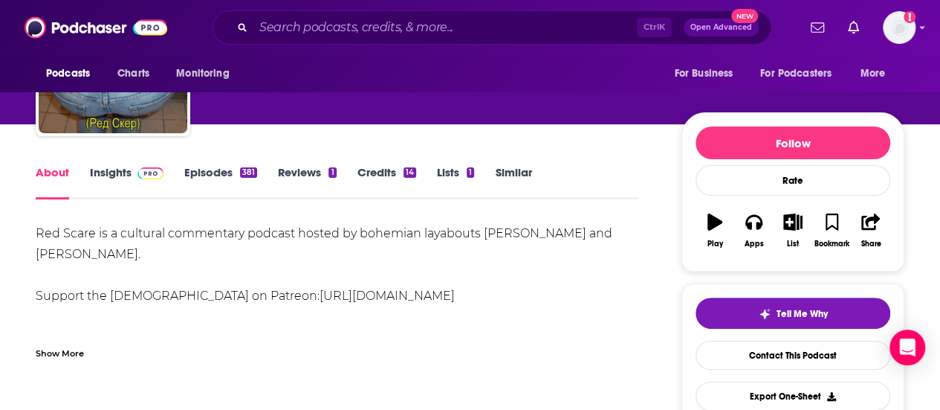
scroll to position [132, 0]
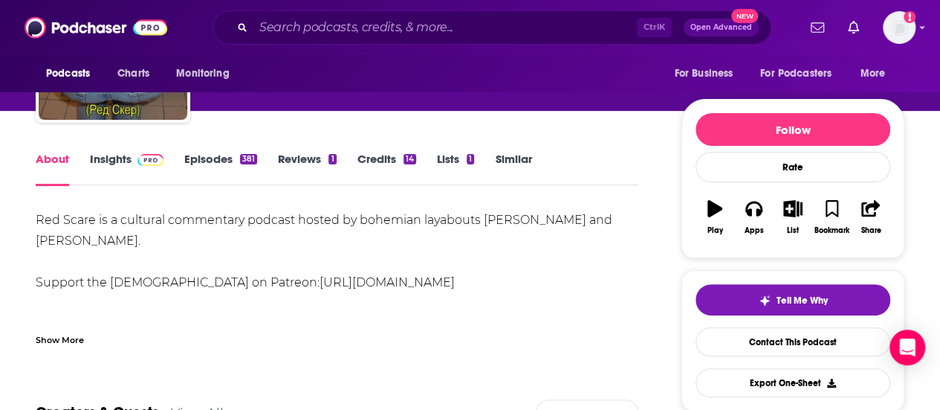
click at [120, 169] on link "Insights" at bounding box center [127, 169] width 74 height 34
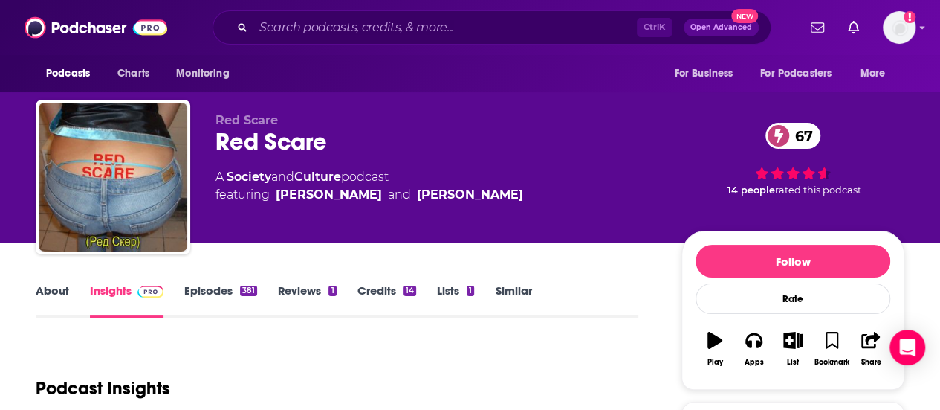
scroll to position [318, 0]
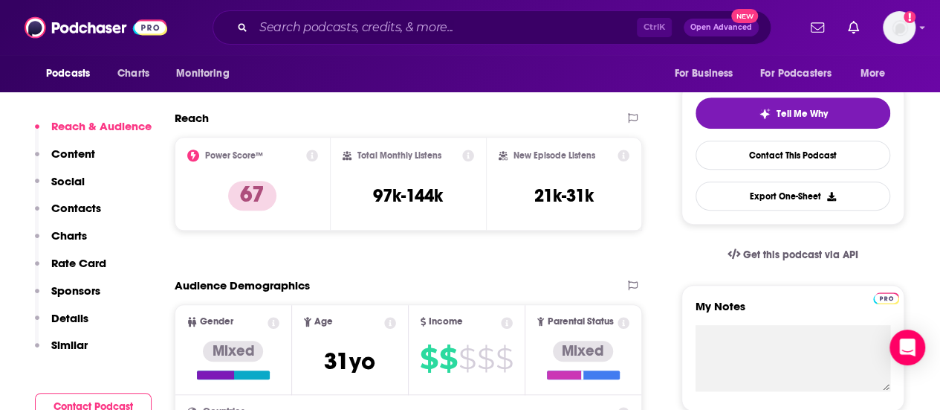
click at [74, 207] on p "Contacts" at bounding box center [76, 208] width 50 height 14
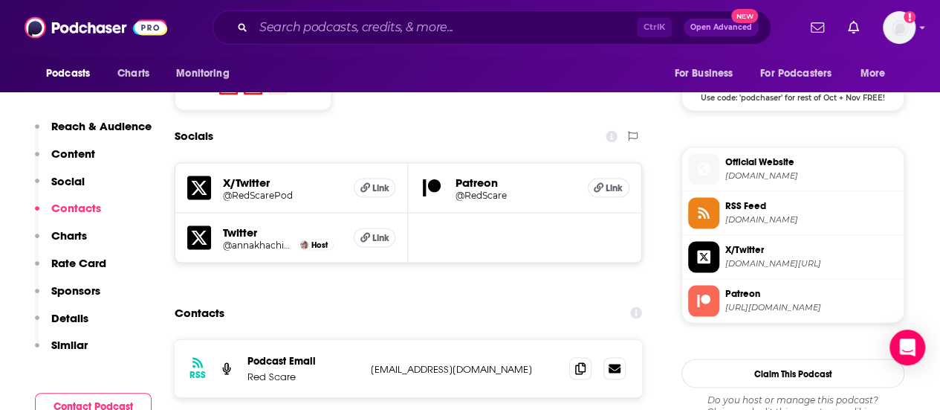
scroll to position [1259, 0]
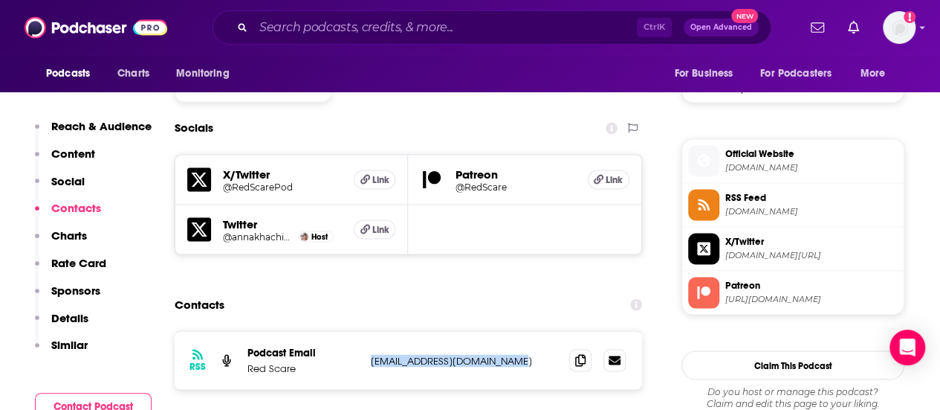
drag, startPoint x: 535, startPoint y: 274, endPoint x: 362, endPoint y: 277, distance: 173.2
click at [362, 331] on div "RSS Podcast Email Red Scare [EMAIL_ADDRESS][DOMAIN_NAME] [EMAIL_ADDRESS][DOMAIN…" at bounding box center [409, 360] width 468 height 58
copy div "[EMAIL_ADDRESS][DOMAIN_NAME]"
click at [369, 33] on input "Search podcasts, credits, & more..." at bounding box center [445, 28] width 384 height 24
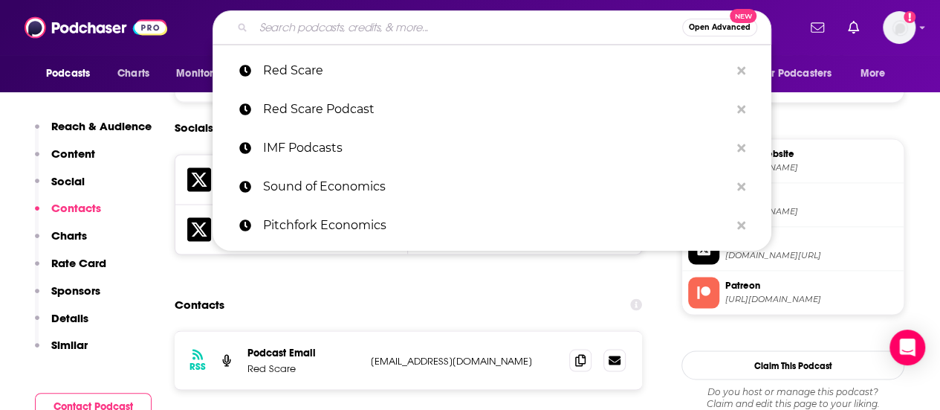
paste input "Pro Politics with [PERSON_NAME]"
type input "Pro Politics with [PERSON_NAME]"
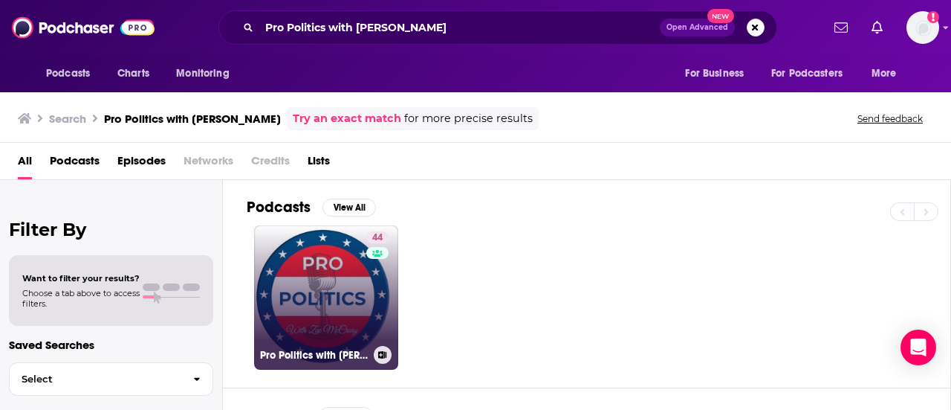
click at [342, 265] on link "44 Pro Politics with [PERSON_NAME]" at bounding box center [326, 297] width 144 height 144
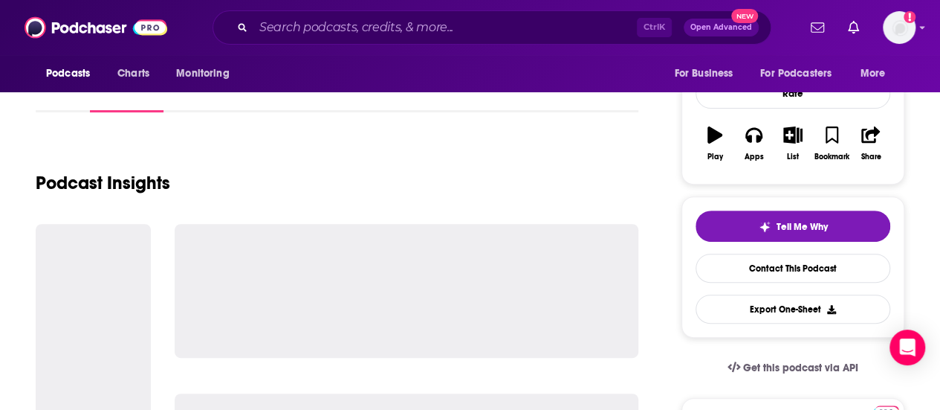
scroll to position [263, 0]
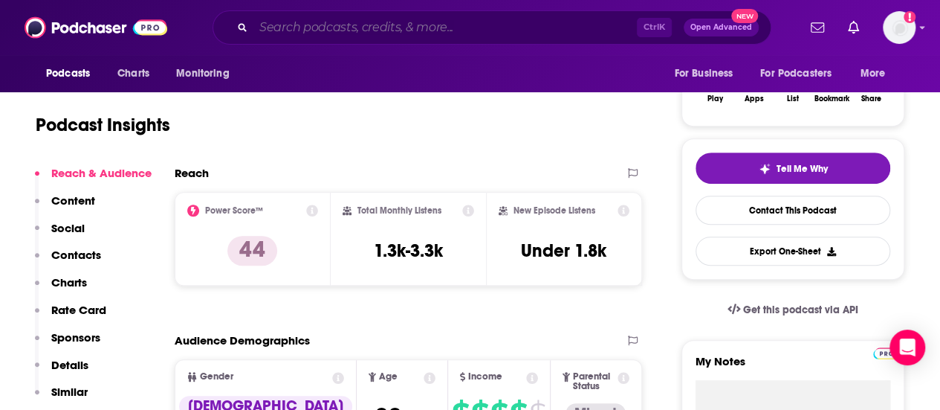
click at [433, 16] on input "Search podcasts, credits, & more..." at bounding box center [445, 28] width 384 height 24
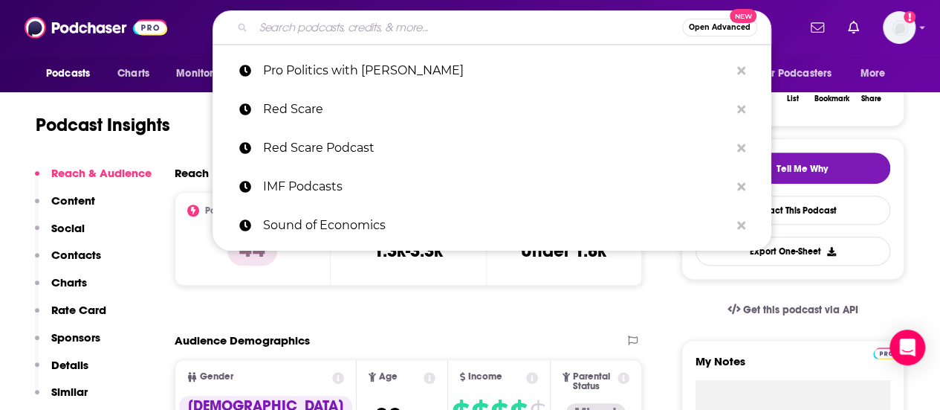
paste input "Playbook Deep Dive podcast"
type input "Playbook Deep Dive podcast"
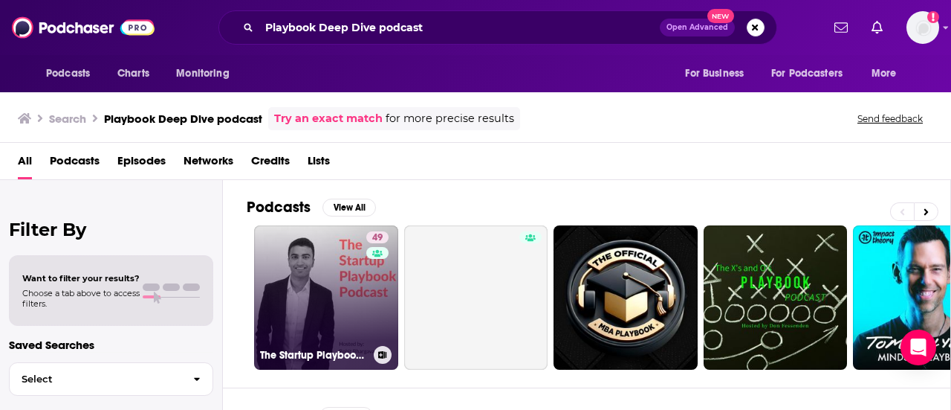
click at [336, 277] on link "49 The Startup Playbook Podcast" at bounding box center [326, 297] width 144 height 144
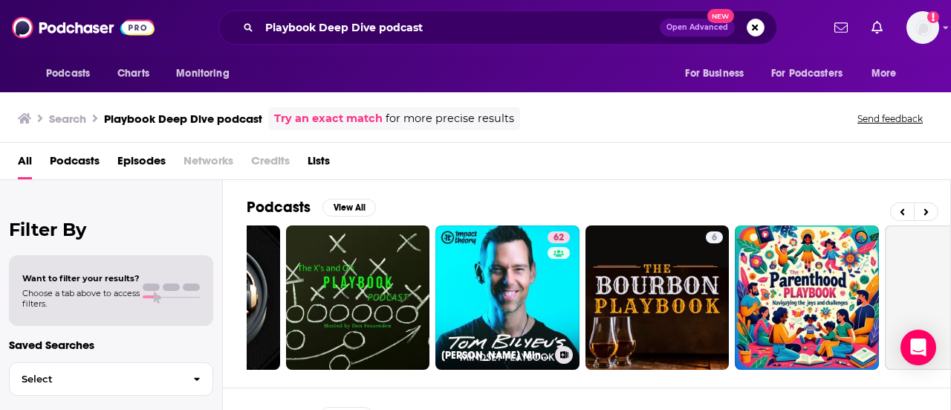
scroll to position [0, 419]
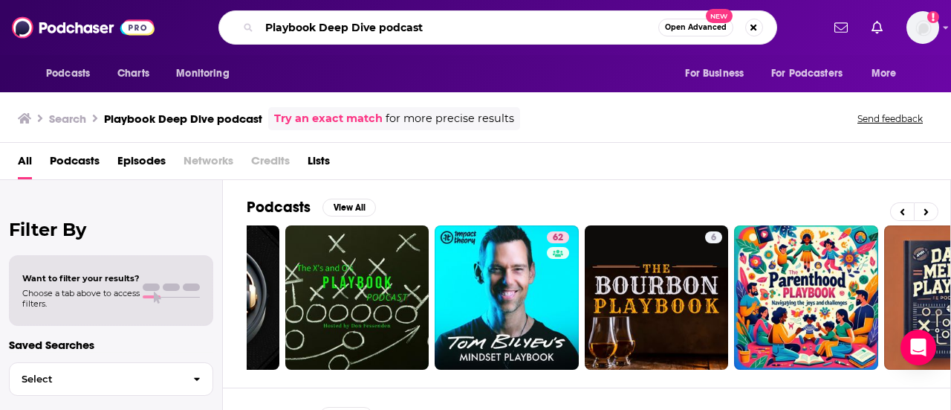
drag, startPoint x: 447, startPoint y: 22, endPoint x: 393, endPoint y: 23, distance: 53.5
click at [393, 23] on input "Playbook Deep Dive podcast" at bounding box center [458, 28] width 399 height 24
type input "Playbook Deep Dive"
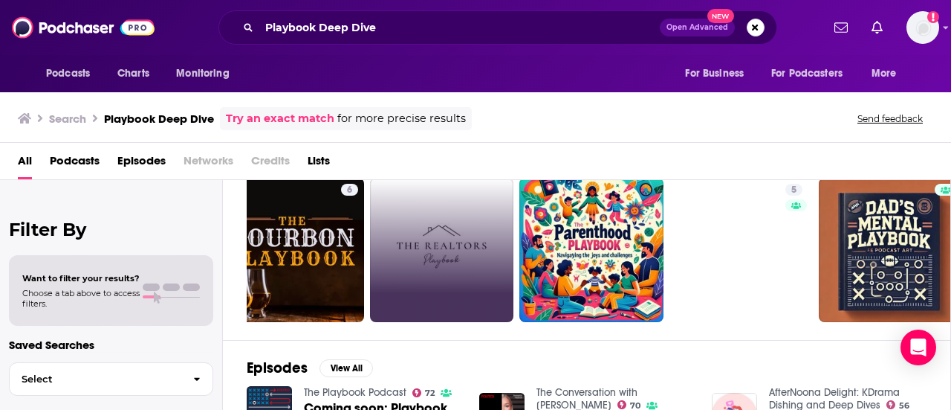
scroll to position [0, 660]
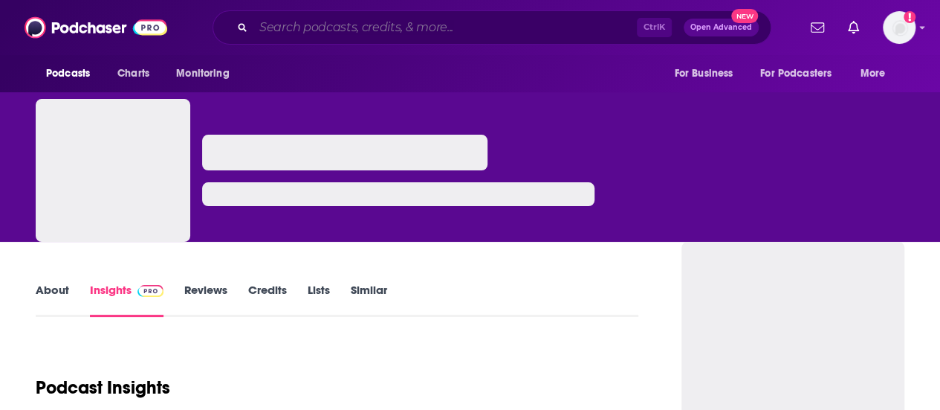
click at [543, 33] on input "Search podcasts, credits, & more..." at bounding box center [445, 28] width 384 height 24
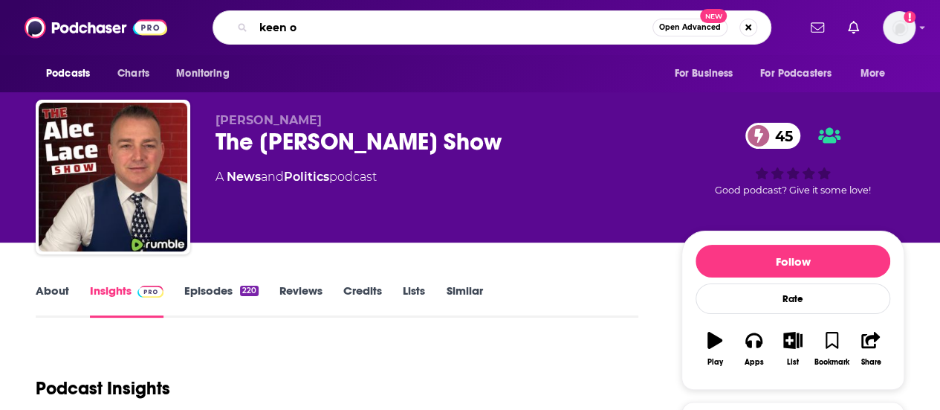
type input "keen on"
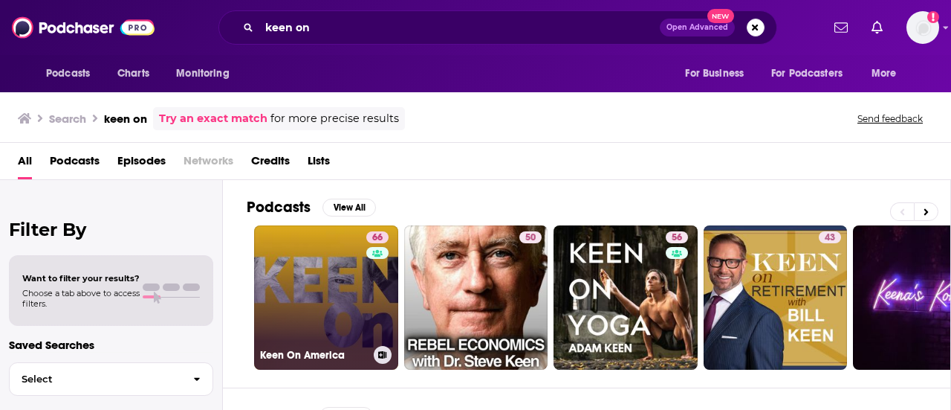
click at [322, 274] on link "66 Keen On America" at bounding box center [326, 297] width 144 height 144
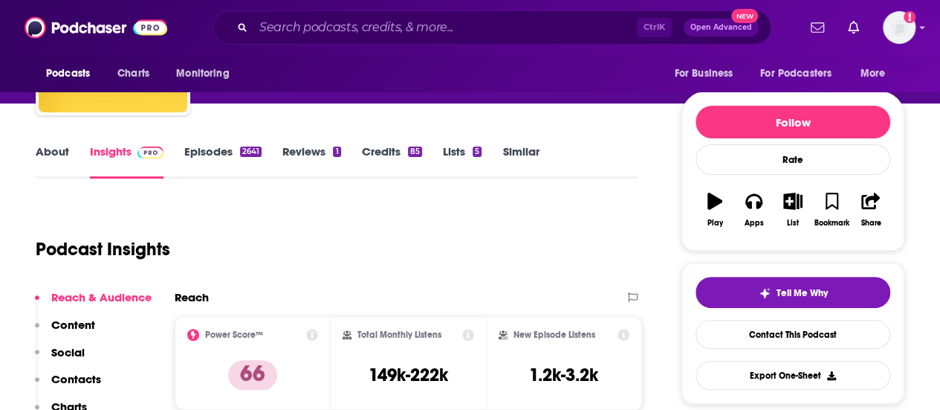
scroll to position [140, 0]
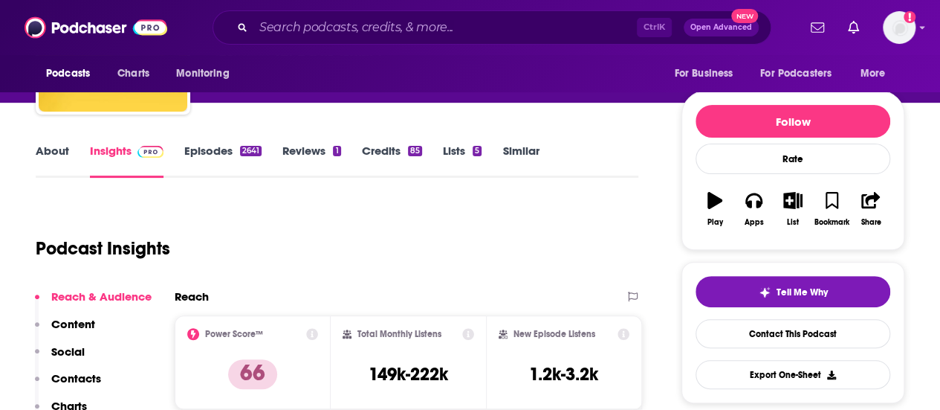
click at [53, 153] on link "About" at bounding box center [52, 160] width 33 height 34
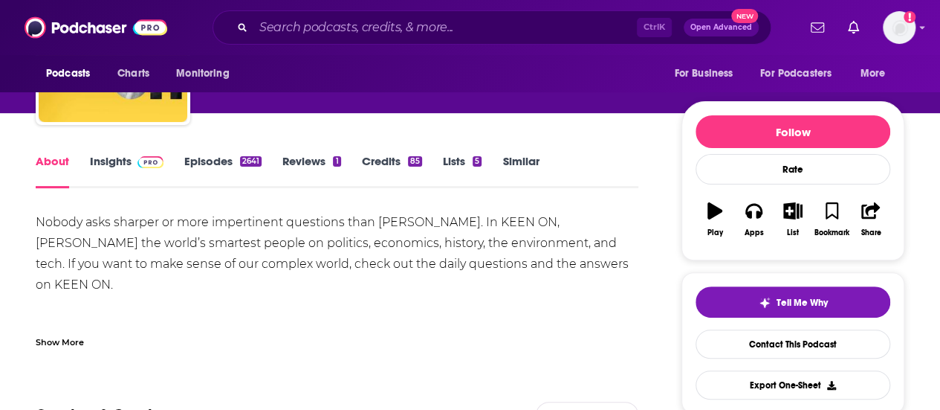
scroll to position [146, 0]
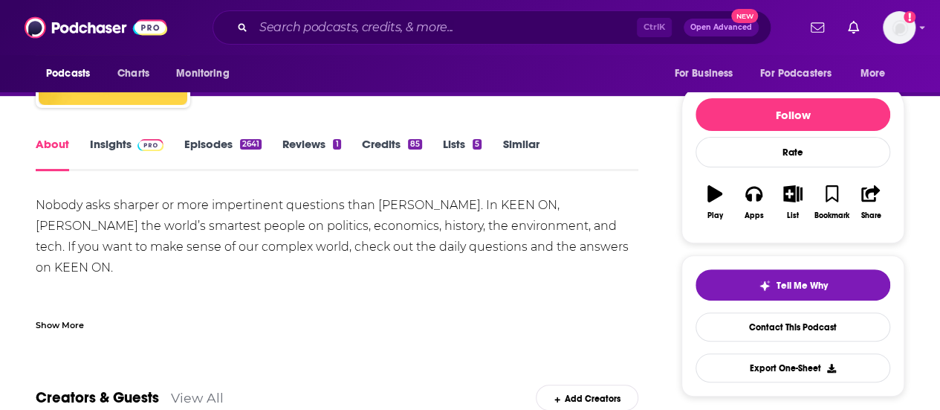
click at [61, 325] on div "Show More" at bounding box center [60, 324] width 48 height 14
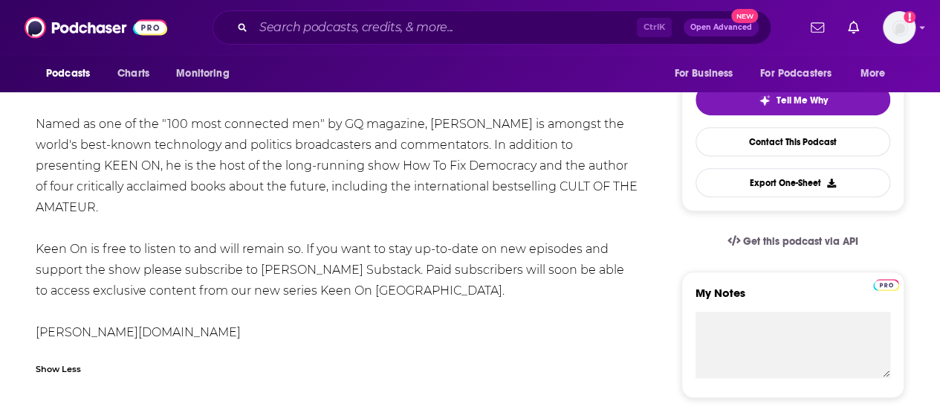
scroll to position [331, 0]
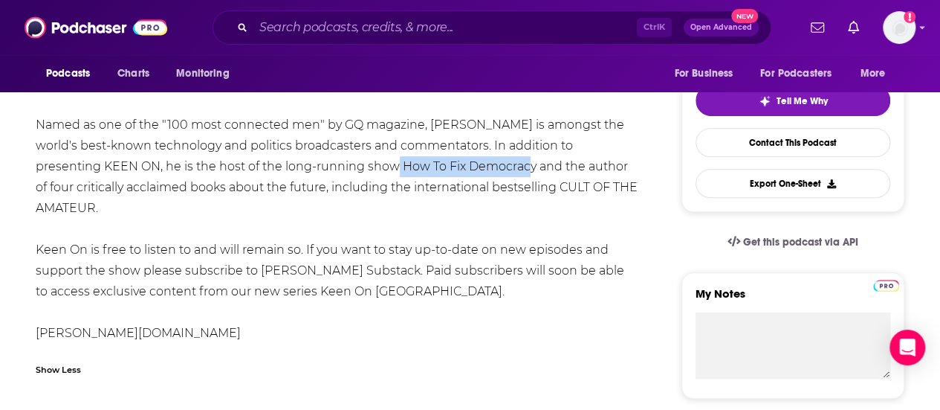
drag, startPoint x: 535, startPoint y: 164, endPoint x: 401, endPoint y: 162, distance: 133.8
click at [401, 162] on div "Nobody asks sharper or more impertinent questions than [PERSON_NAME]. In KEEN O…" at bounding box center [337, 176] width 603 height 333
copy div "How To Fix Democracy"
